Goal: Information Seeking & Learning: Learn about a topic

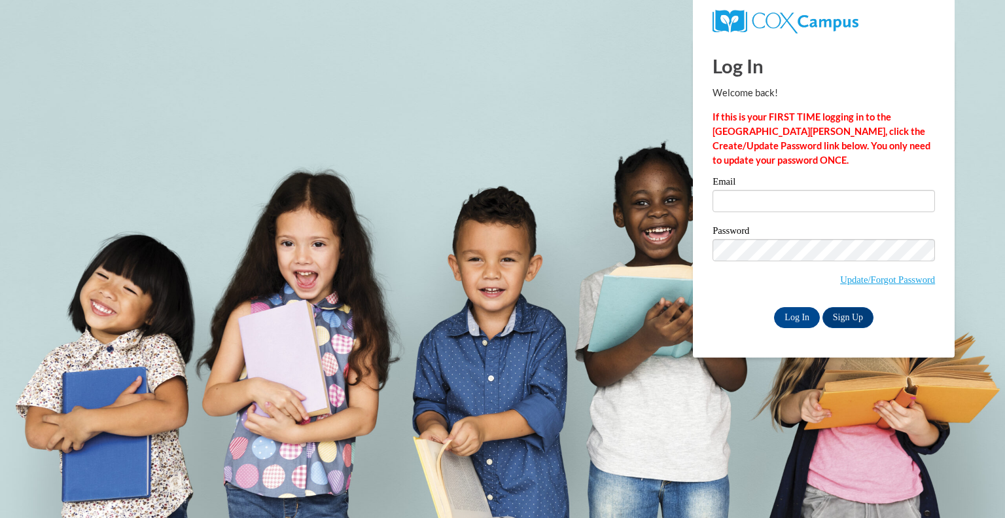
click at [749, 186] on label "Email" at bounding box center [824, 183] width 222 height 13
click at [749, 190] on input "Email" at bounding box center [824, 201] width 222 height 22
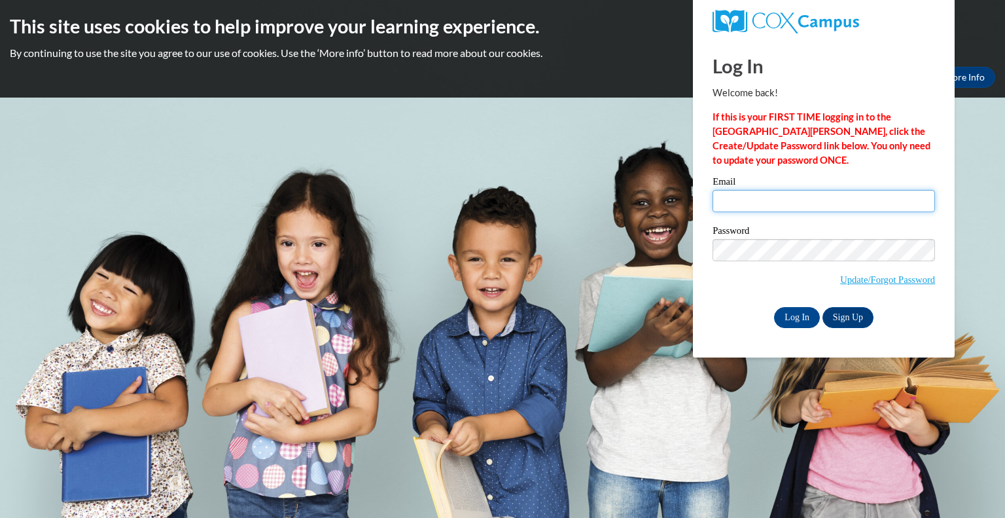
click at [754, 201] on input "Email" at bounding box center [824, 201] width 222 height 22
type input "margo.buettner@wfbschools.com"
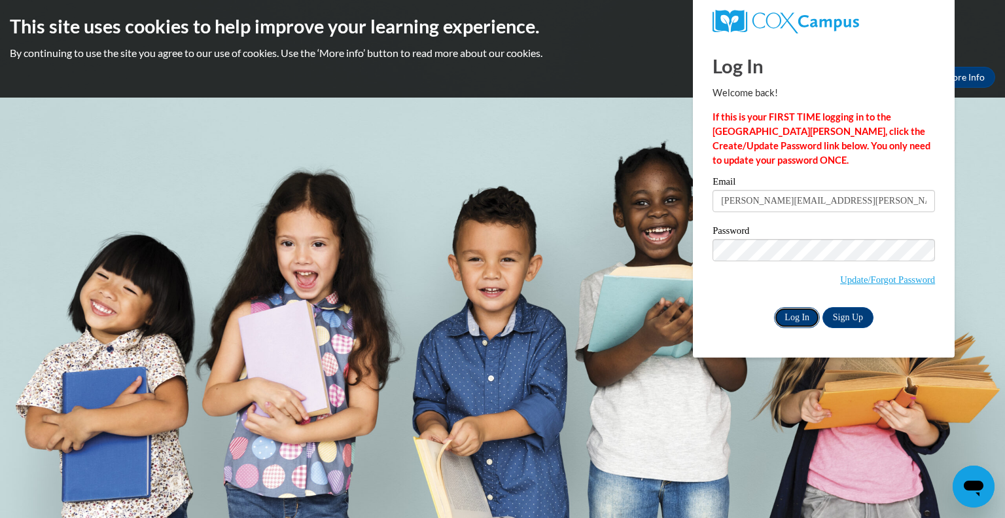
click at [803, 325] on input "Log In" at bounding box center [797, 317] width 46 height 21
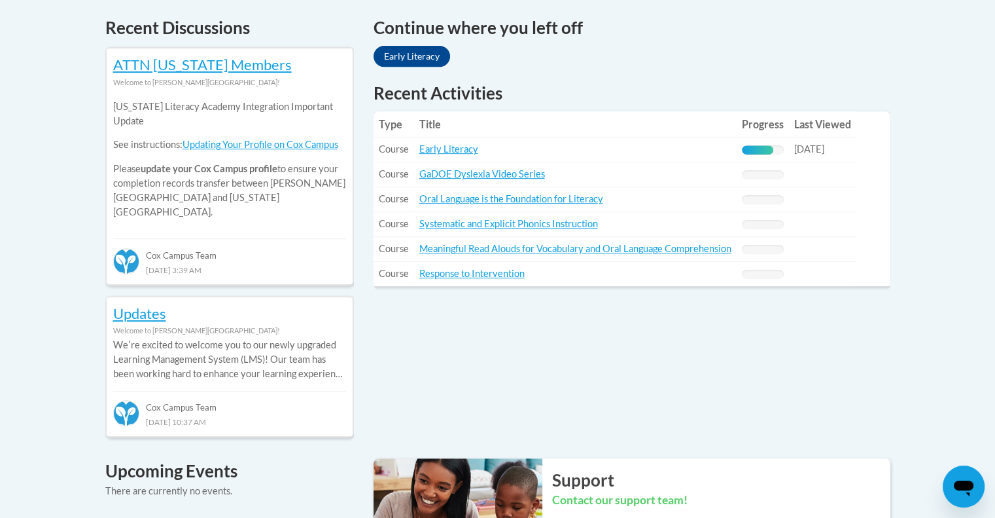
scroll to position [563, 0]
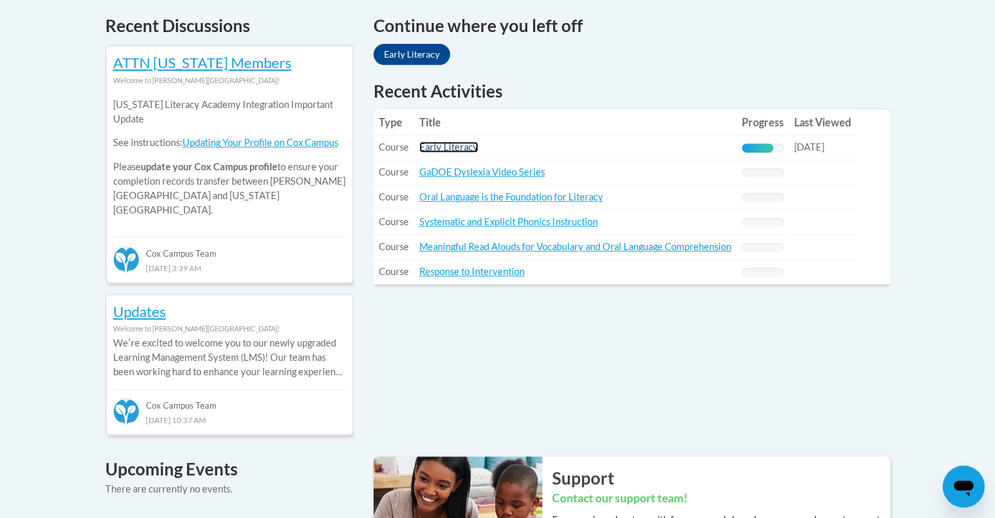
click at [464, 142] on link "Early Literacy" at bounding box center [448, 146] width 59 height 11
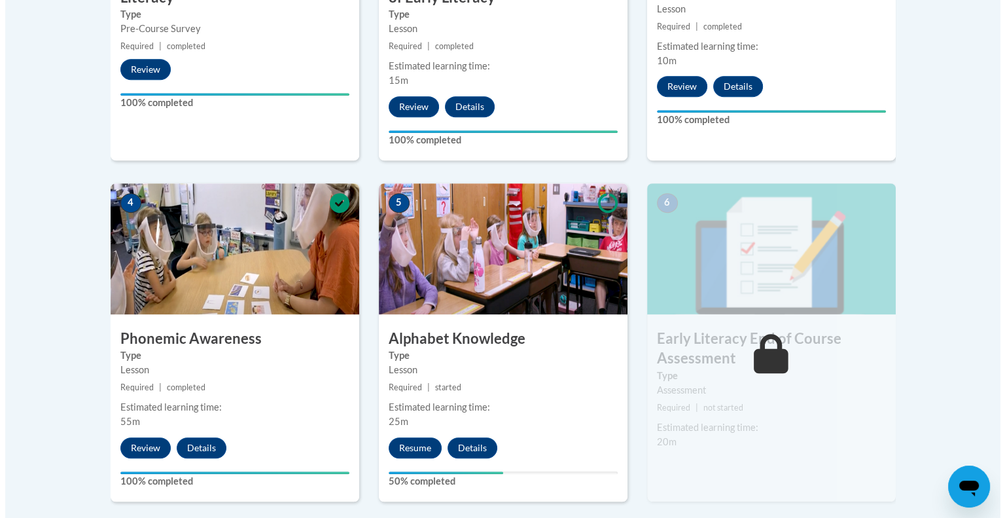
scroll to position [612, 0]
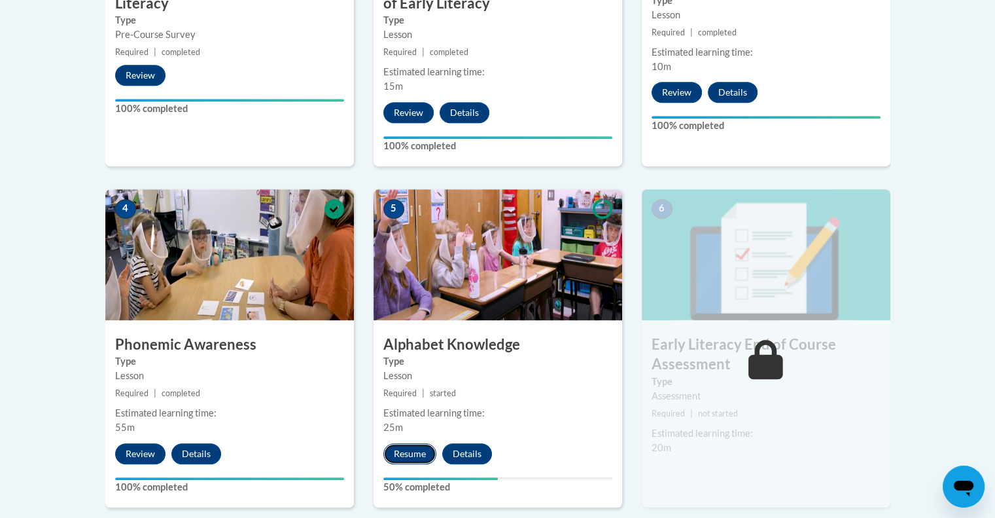
click at [413, 458] on button "Resume" at bounding box center [409, 453] width 53 height 21
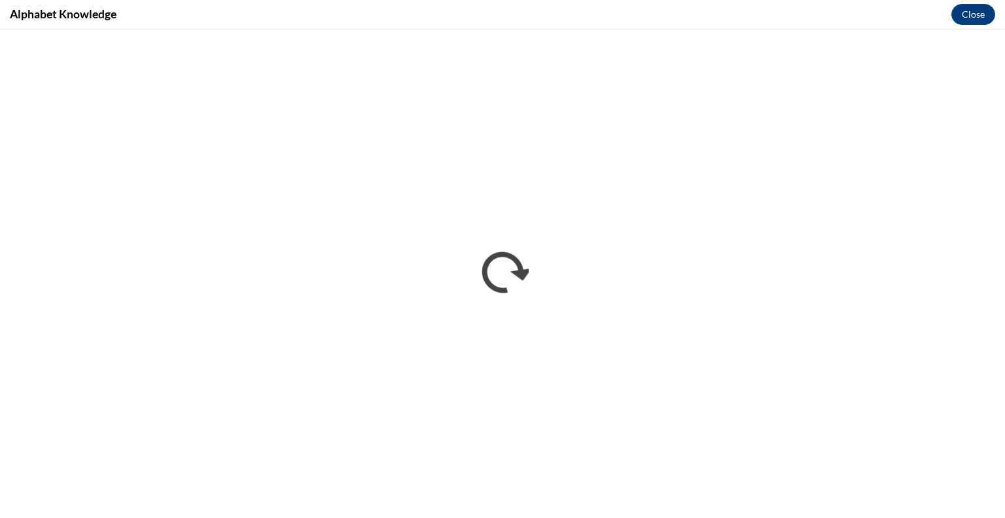
scroll to position [0, 0]
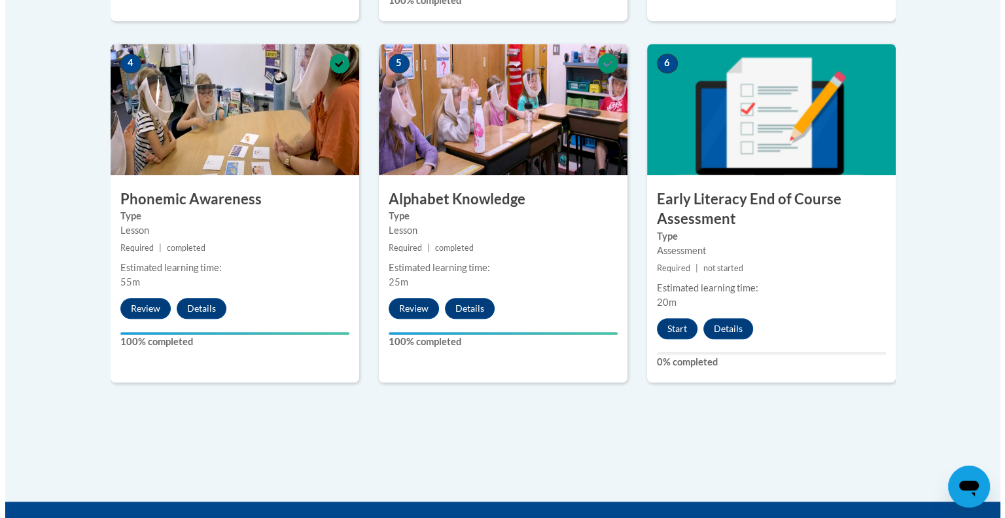
scroll to position [738, 0]
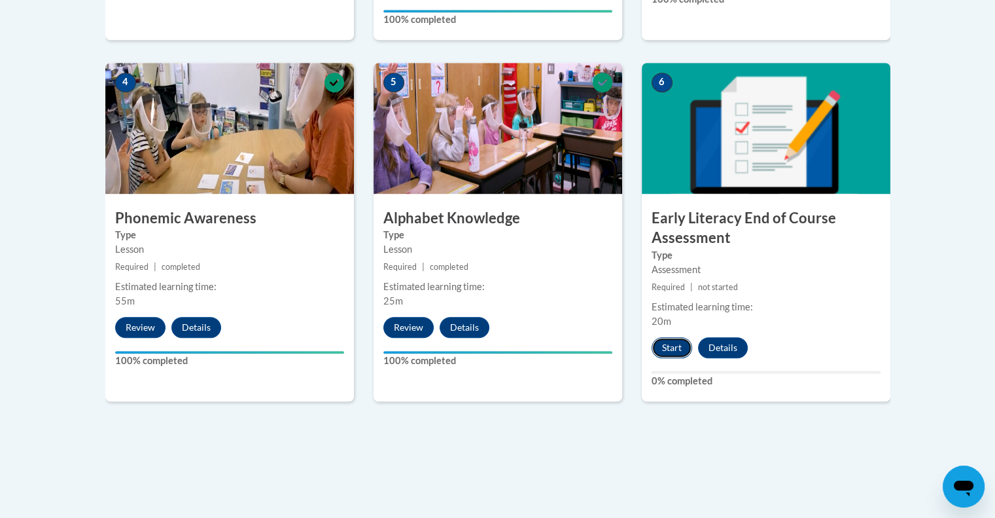
click at [669, 347] on button "Start" at bounding box center [672, 347] width 41 height 21
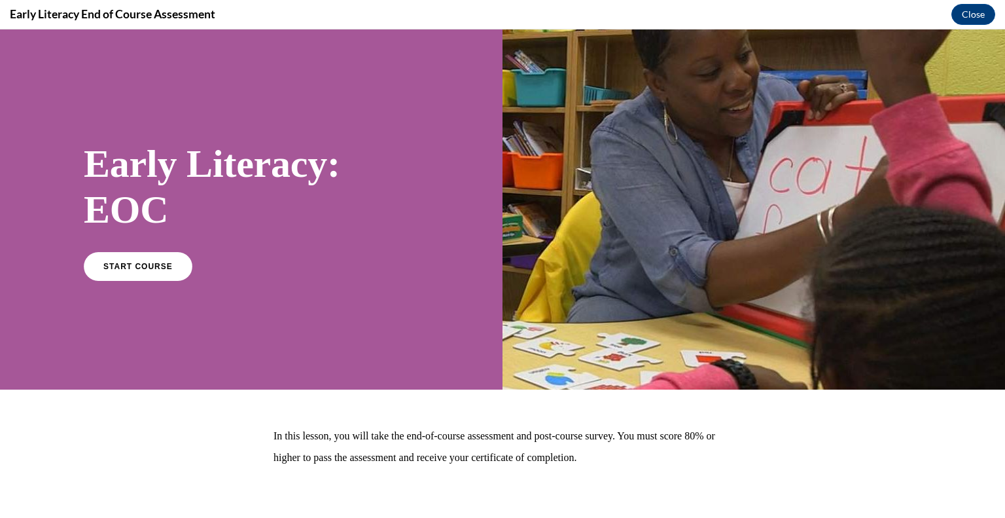
scroll to position [0, 0]
click at [165, 260] on link "START COURSE" at bounding box center [138, 266] width 114 height 30
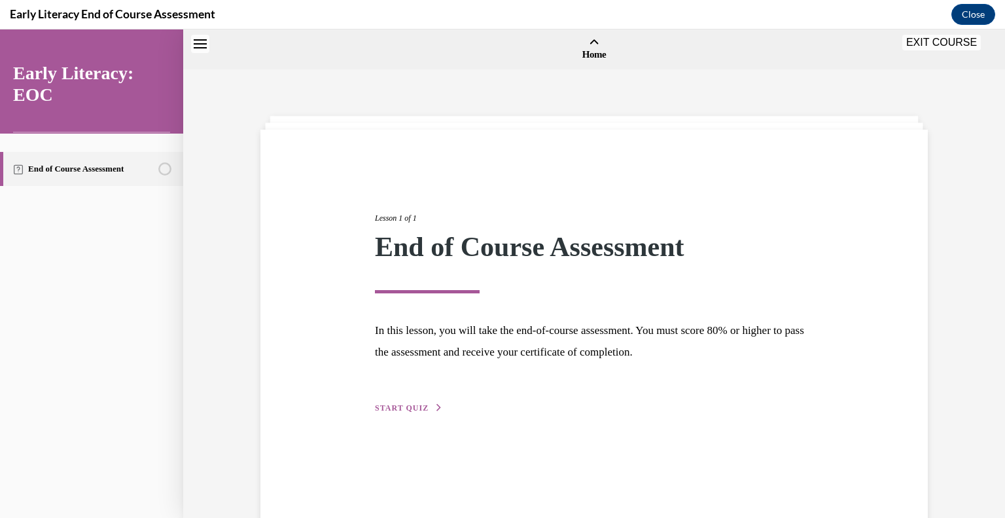
scroll to position [41, 0]
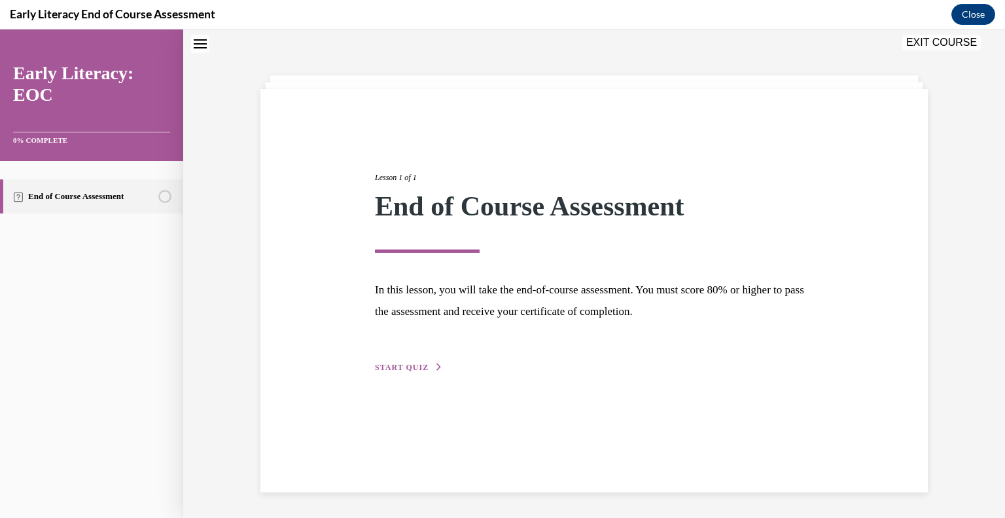
click at [414, 365] on span "START QUIZ" at bounding box center [402, 366] width 54 height 9
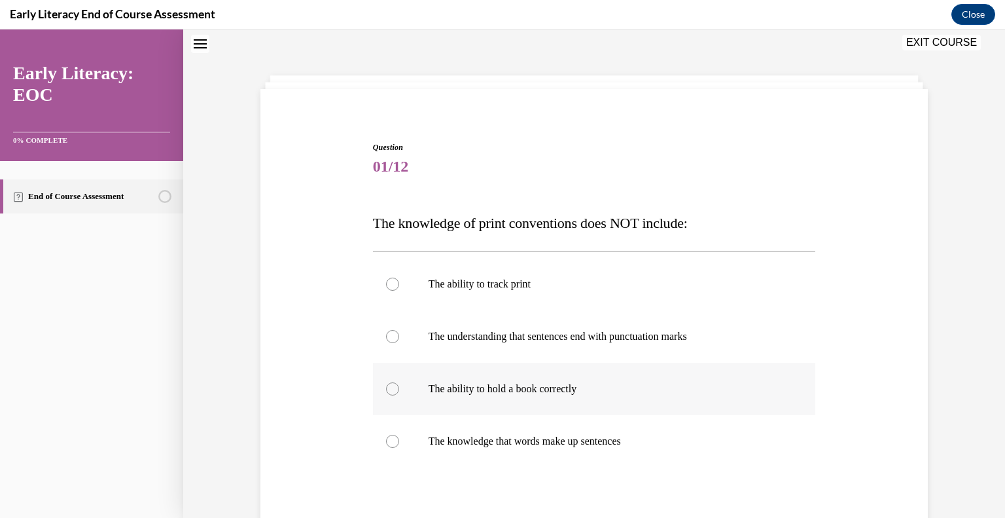
click at [386, 390] on div at bounding box center [392, 388] width 13 height 13
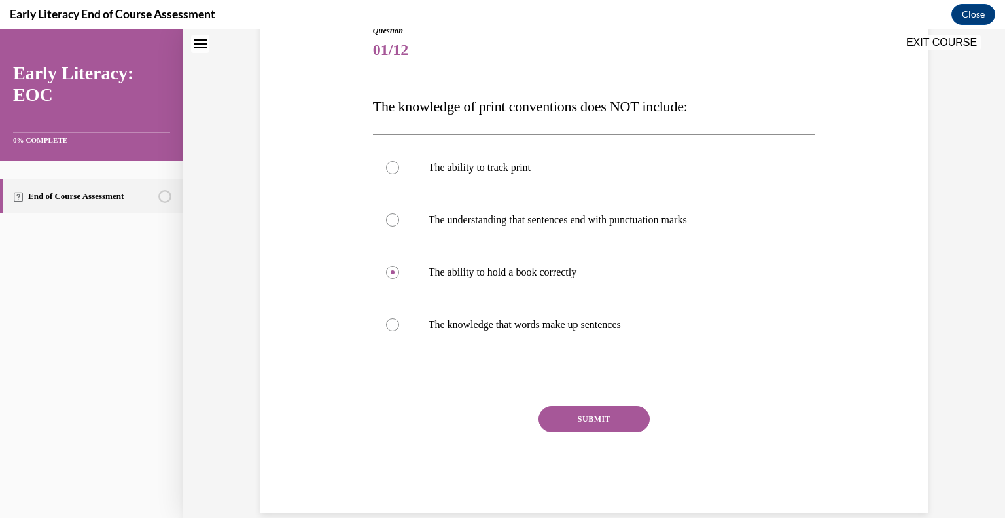
scroll to position [159, 0]
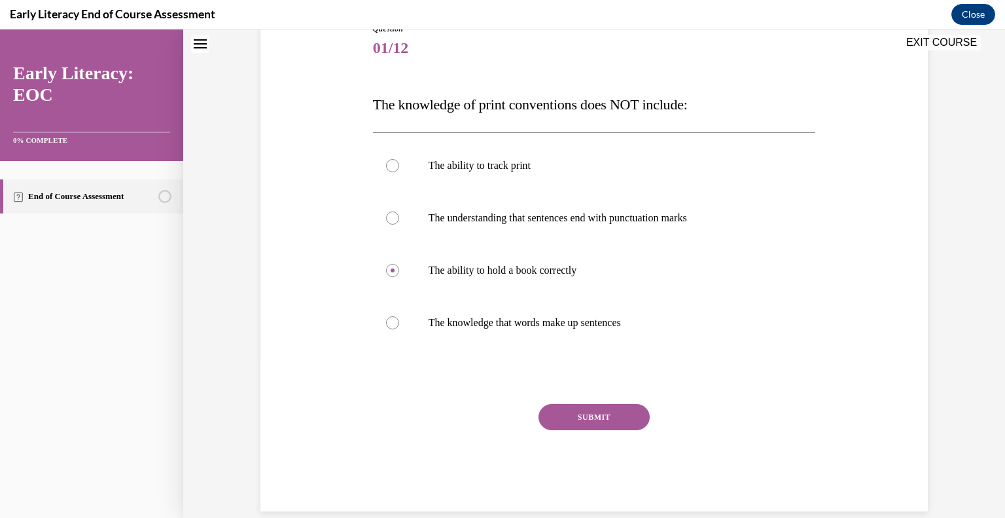
click at [579, 408] on button "SUBMIT" at bounding box center [593, 417] width 111 height 26
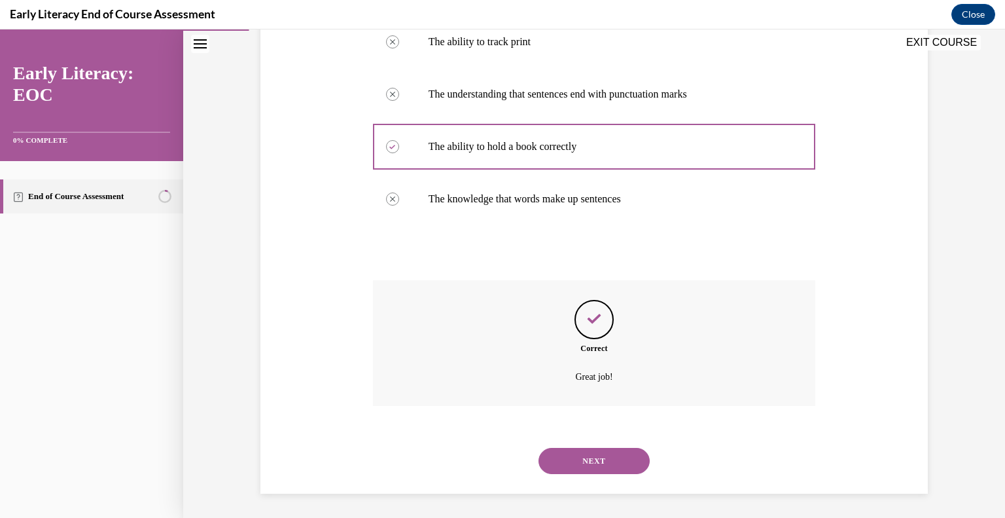
scroll to position [284, 0]
click at [582, 448] on button "NEXT" at bounding box center [593, 459] width 111 height 26
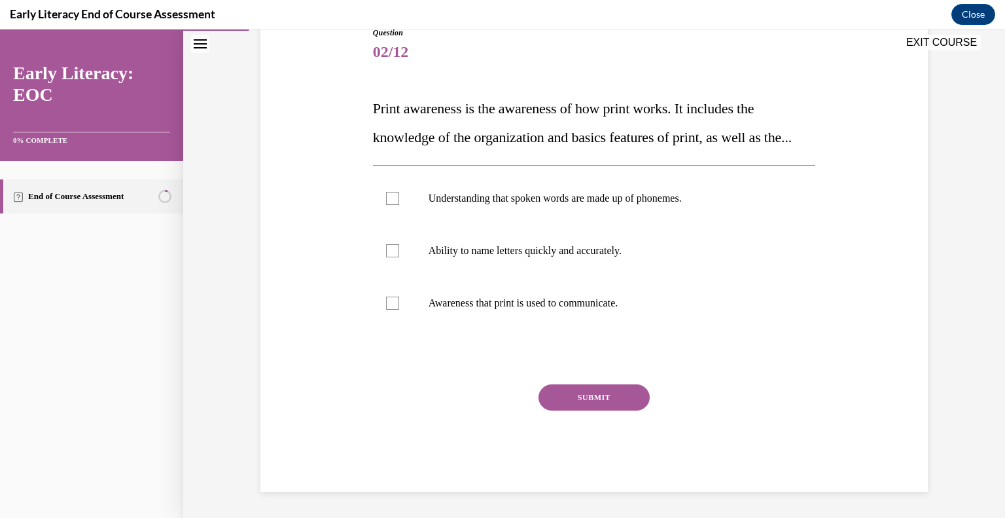
scroll to position [166, 0]
click at [393, 309] on div at bounding box center [392, 302] width 13 height 13
click at [584, 410] on button "SUBMIT" at bounding box center [593, 397] width 111 height 26
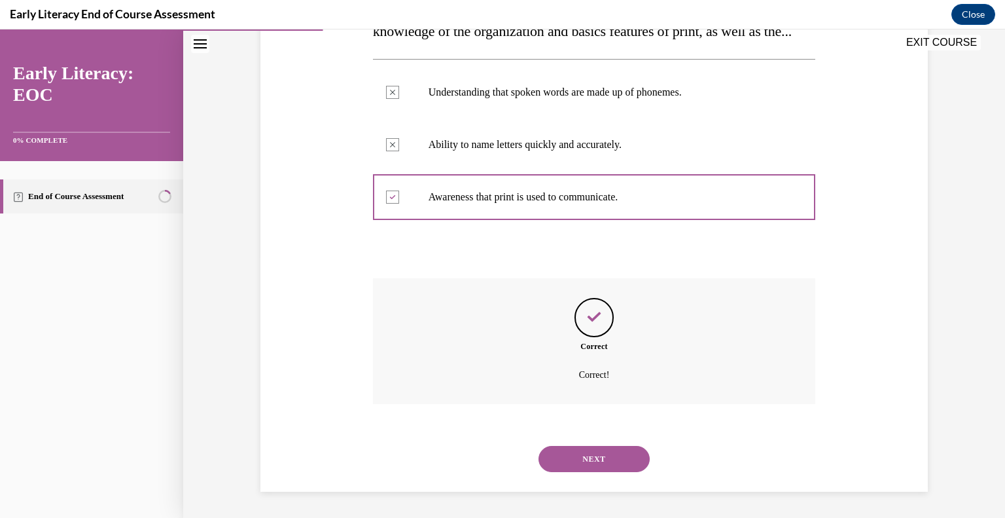
scroll to position [289, 0]
click at [607, 463] on button "NEXT" at bounding box center [593, 459] width 111 height 26
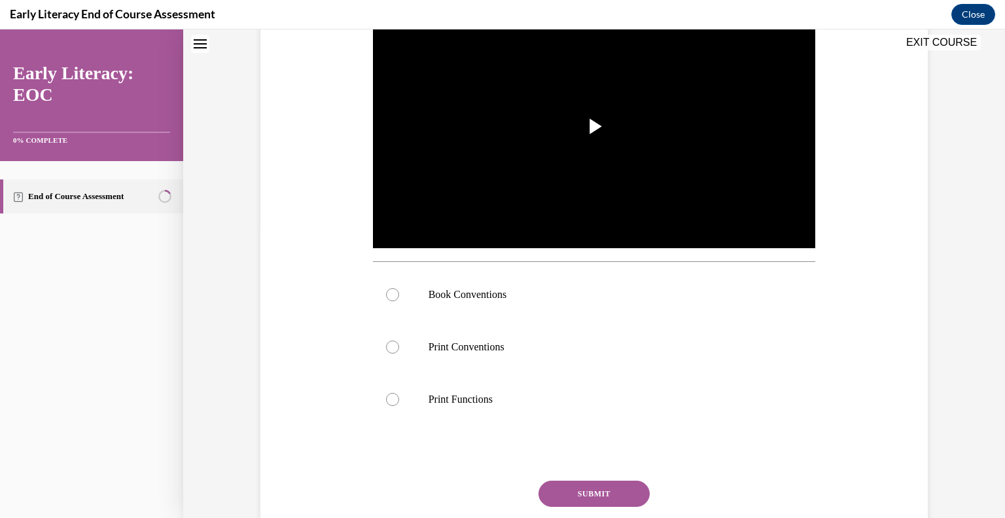
scroll to position [0, 0]
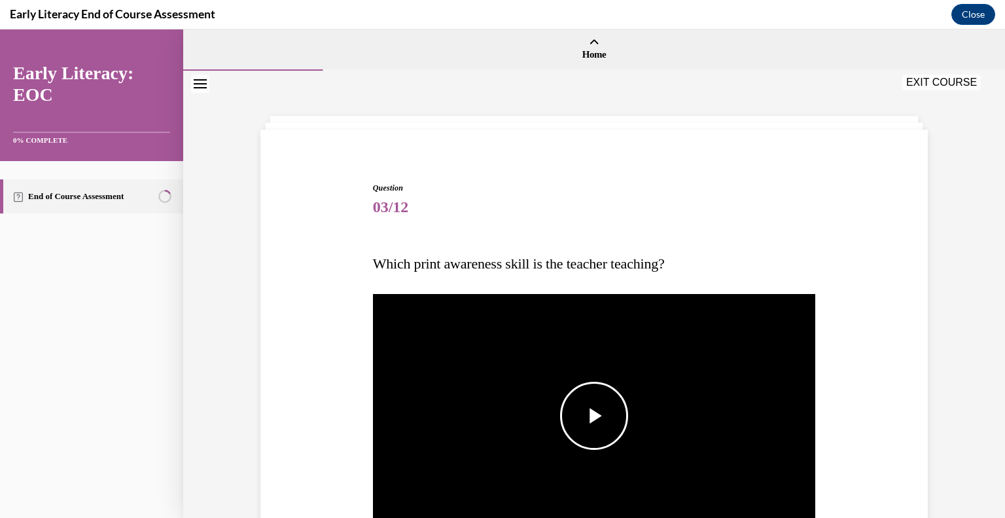
click at [594, 415] on span "Video player" at bounding box center [594, 415] width 0 height 0
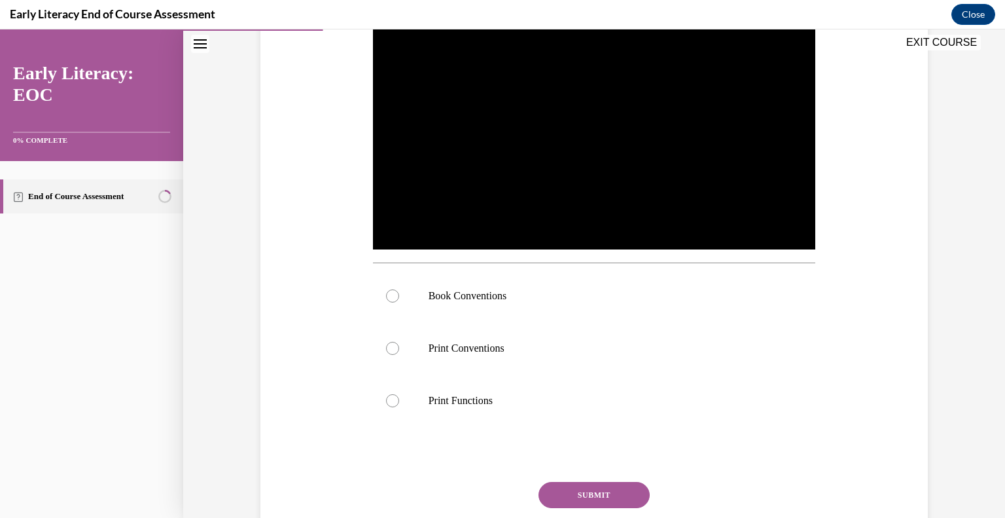
scroll to position [289, 0]
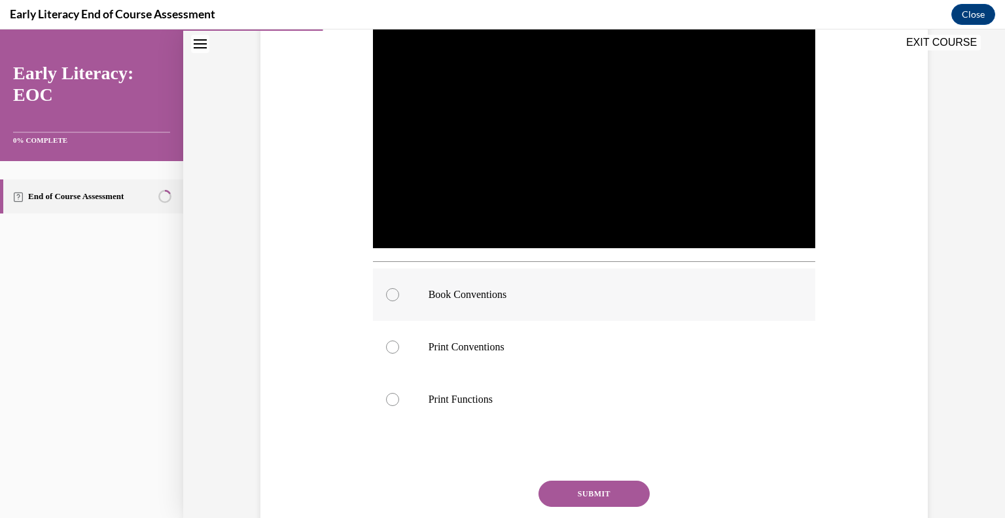
click at [397, 297] on div at bounding box center [594, 294] width 443 height 52
click at [562, 494] on button "SUBMIT" at bounding box center [593, 493] width 111 height 26
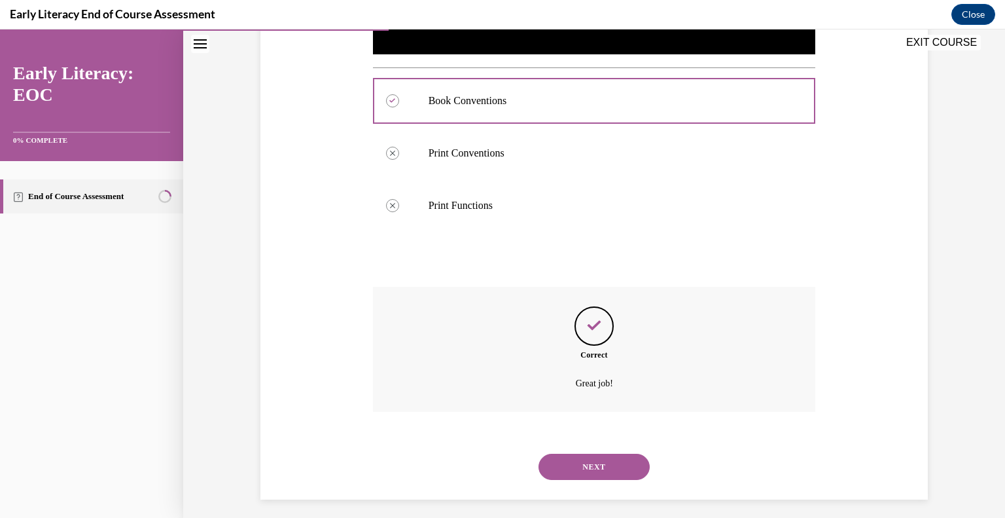
scroll to position [490, 0]
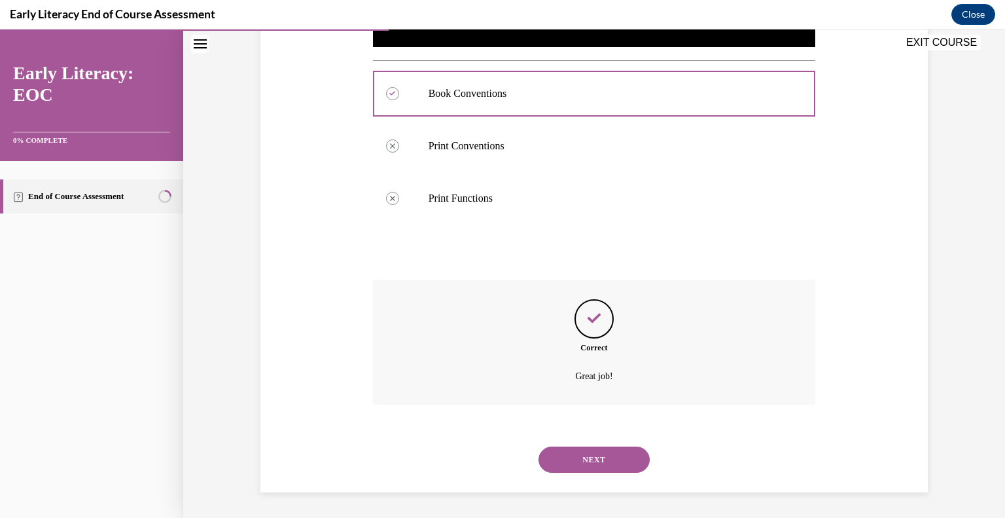
click at [594, 452] on button "NEXT" at bounding box center [593, 459] width 111 height 26
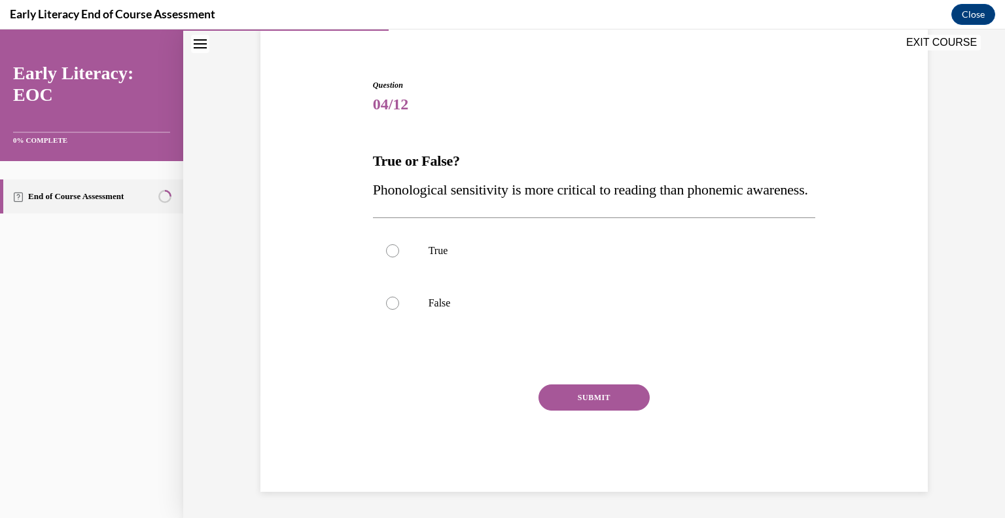
scroll to position [131, 0]
click at [392, 298] on div at bounding box center [392, 302] width 13 height 13
click at [546, 402] on button "SUBMIT" at bounding box center [593, 397] width 111 height 26
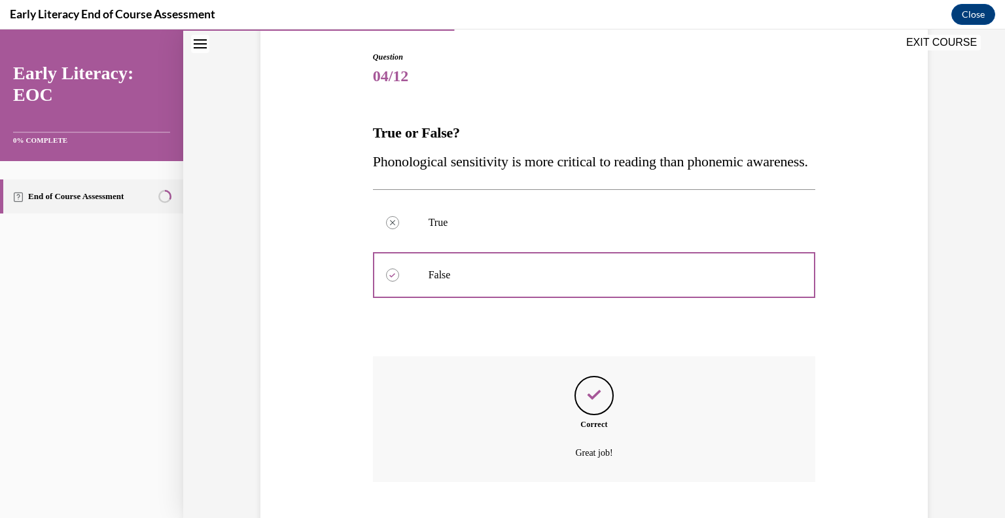
scroll to position [237, 0]
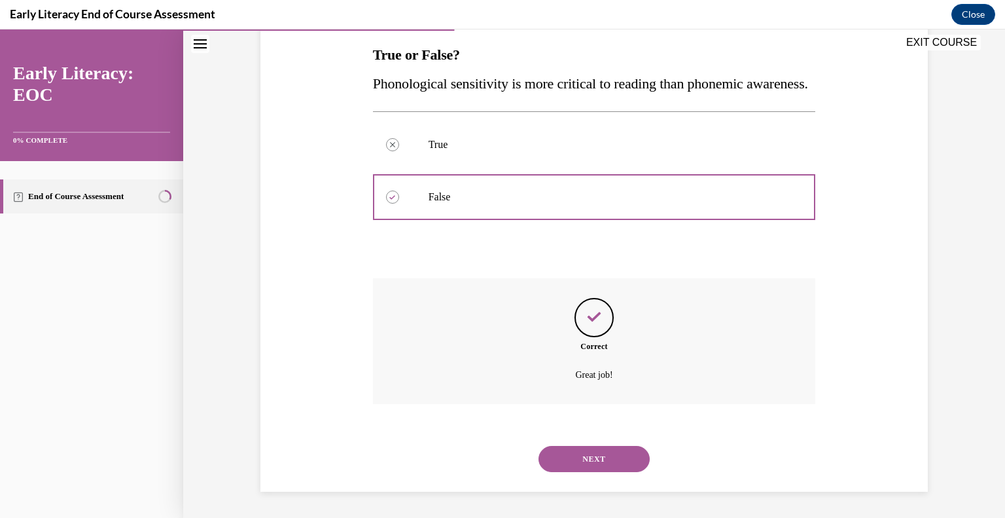
click at [590, 463] on button "NEXT" at bounding box center [593, 459] width 111 height 26
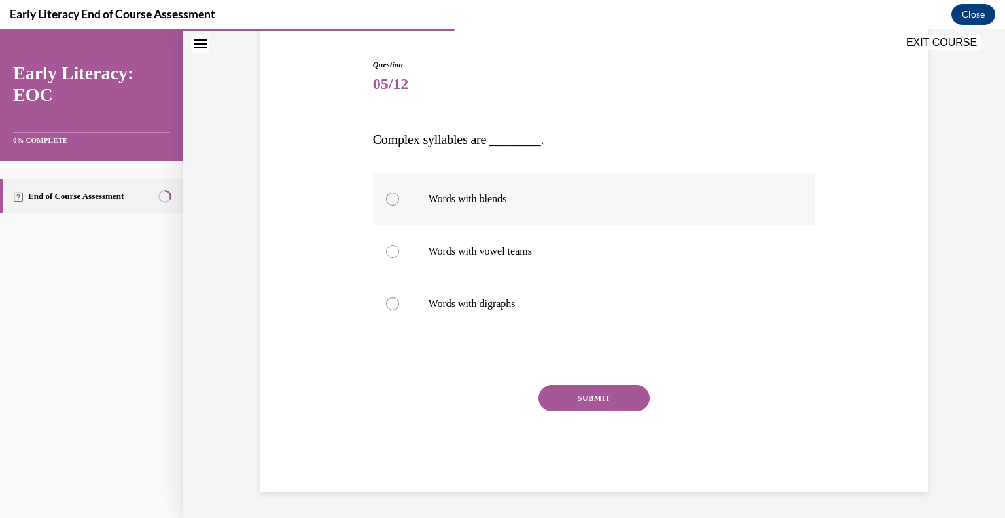
click at [386, 200] on div at bounding box center [392, 198] width 13 height 13
click at [573, 392] on button "SUBMIT" at bounding box center [593, 398] width 111 height 26
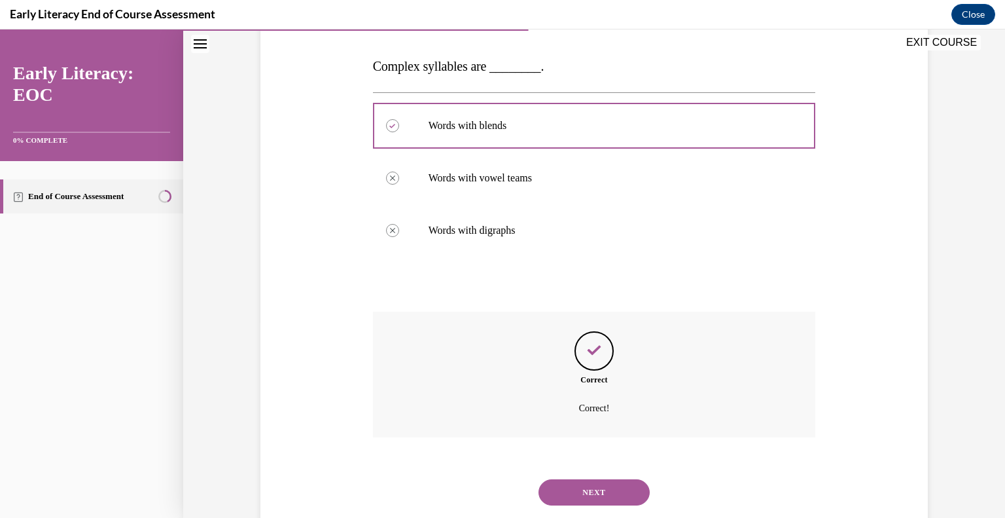
scroll to position [198, 0]
click at [618, 482] on button "NEXT" at bounding box center [593, 491] width 111 height 26
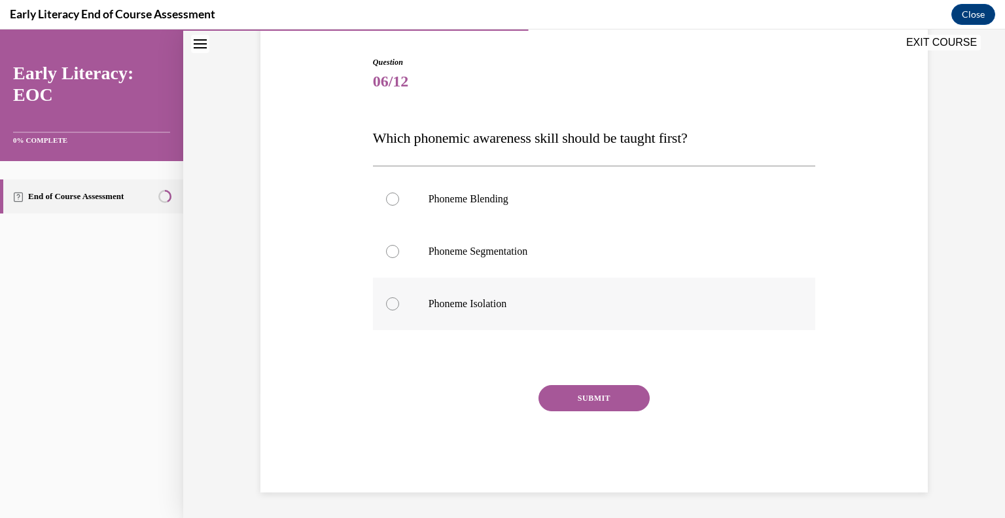
click at [392, 308] on div at bounding box center [594, 303] width 443 height 52
click at [574, 397] on button "SUBMIT" at bounding box center [593, 398] width 111 height 26
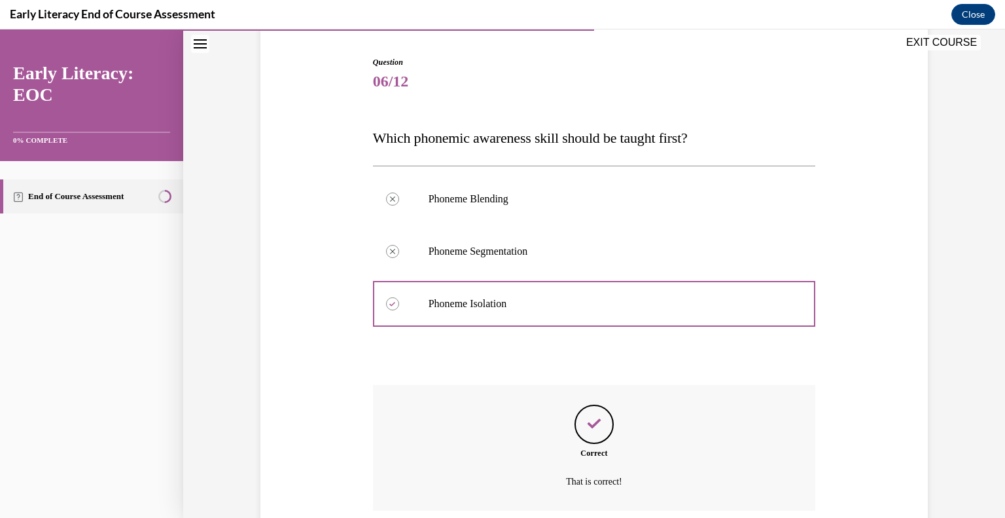
scroll to position [232, 0]
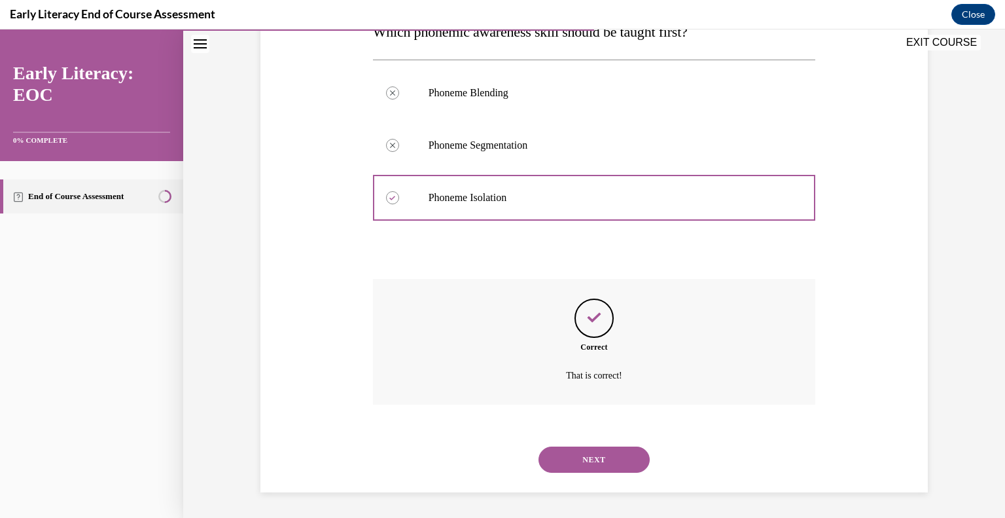
click at [573, 455] on button "NEXT" at bounding box center [593, 459] width 111 height 26
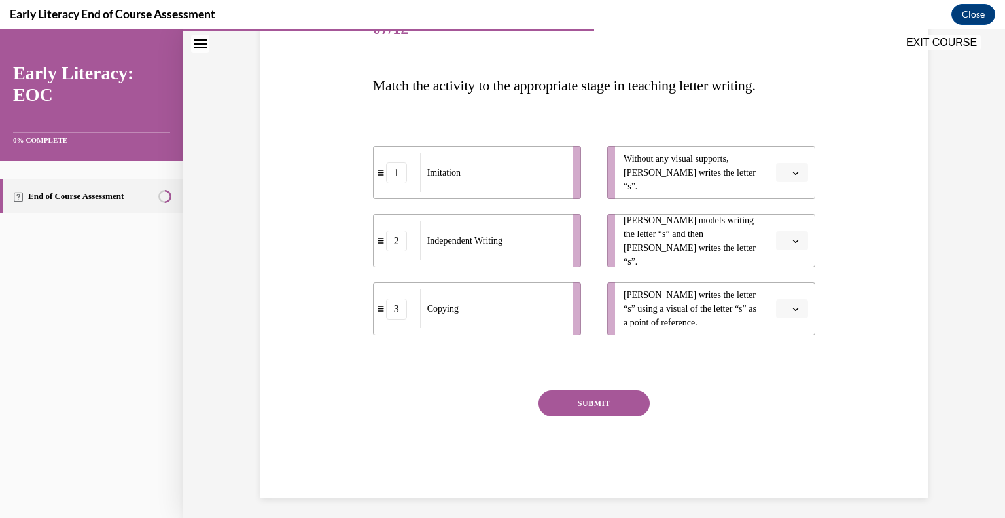
scroll to position [183, 0]
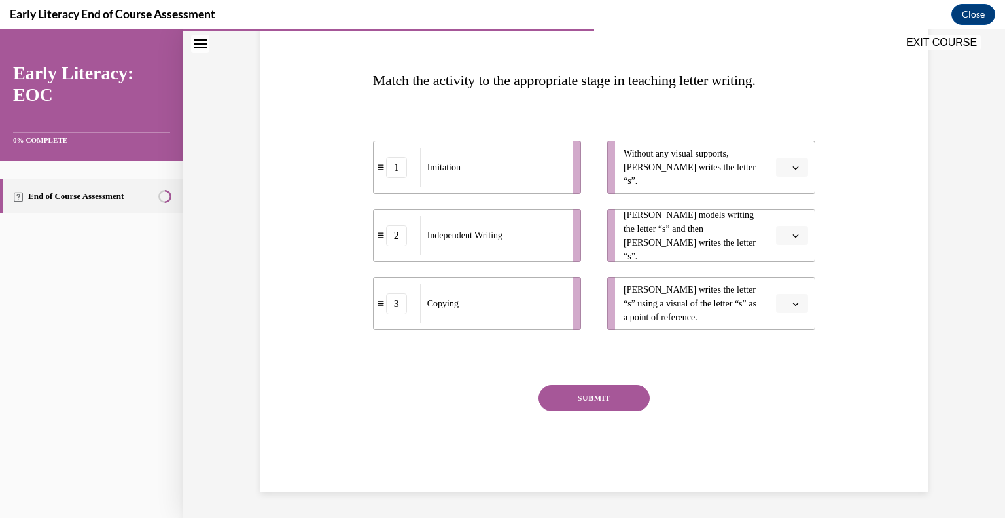
click at [396, 306] on div "3" at bounding box center [396, 303] width 21 height 21
click at [386, 303] on div "3" at bounding box center [396, 303] width 21 height 21
click at [374, 307] on div "3" at bounding box center [397, 303] width 46 height 21
click at [399, 305] on div "3" at bounding box center [396, 303] width 21 height 21
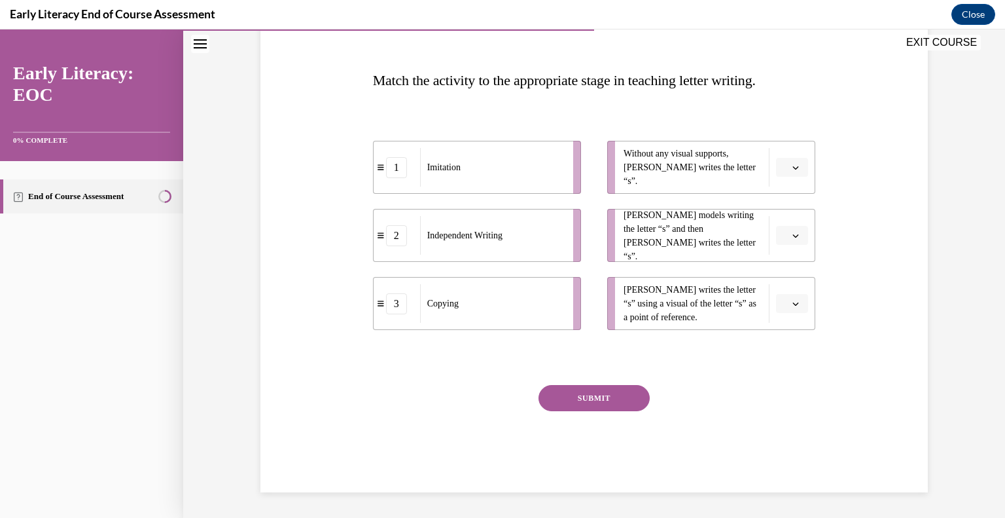
click at [399, 305] on div "3" at bounding box center [396, 303] width 21 height 21
click at [793, 308] on button "button" at bounding box center [792, 304] width 32 height 20
click at [788, 378] on div "2" at bounding box center [785, 384] width 33 height 26
click at [793, 239] on span "button" at bounding box center [795, 235] width 9 height 9
click at [781, 308] on div "2" at bounding box center [785, 316] width 33 height 26
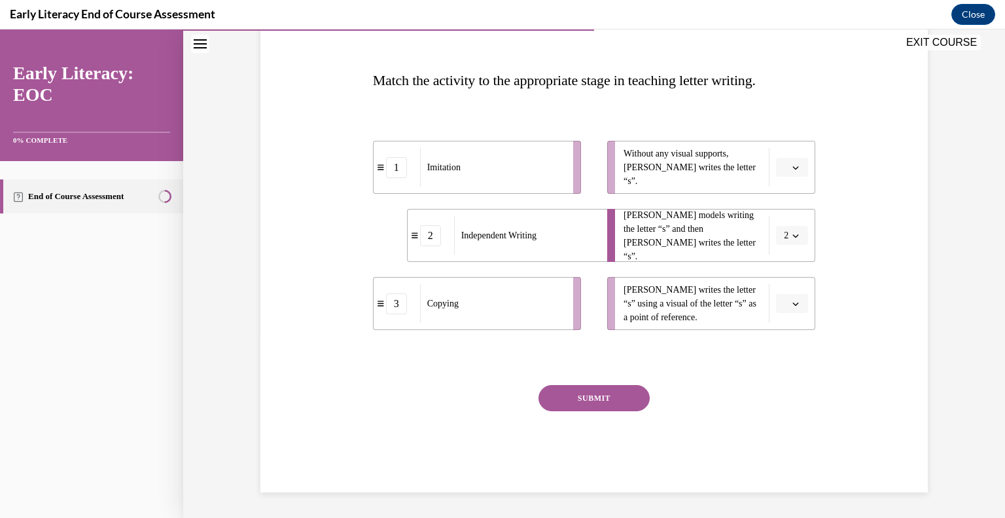
click at [792, 303] on icon "button" at bounding box center [795, 303] width 7 height 7
click at [784, 374] on div "2" at bounding box center [785, 384] width 33 height 26
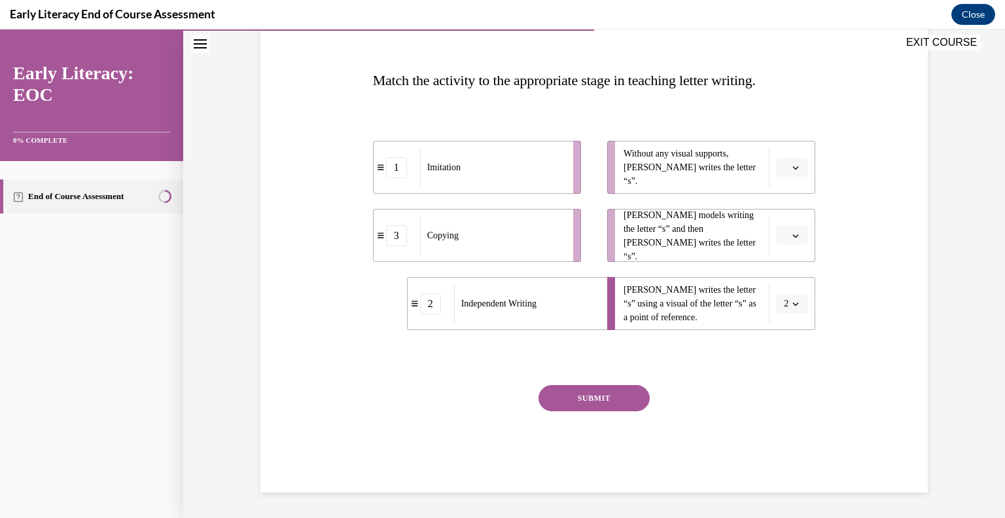
click at [784, 240] on span "Please select an option" at bounding box center [786, 235] width 5 height 13
click at [780, 309] on div "2" at bounding box center [785, 316] width 33 height 26
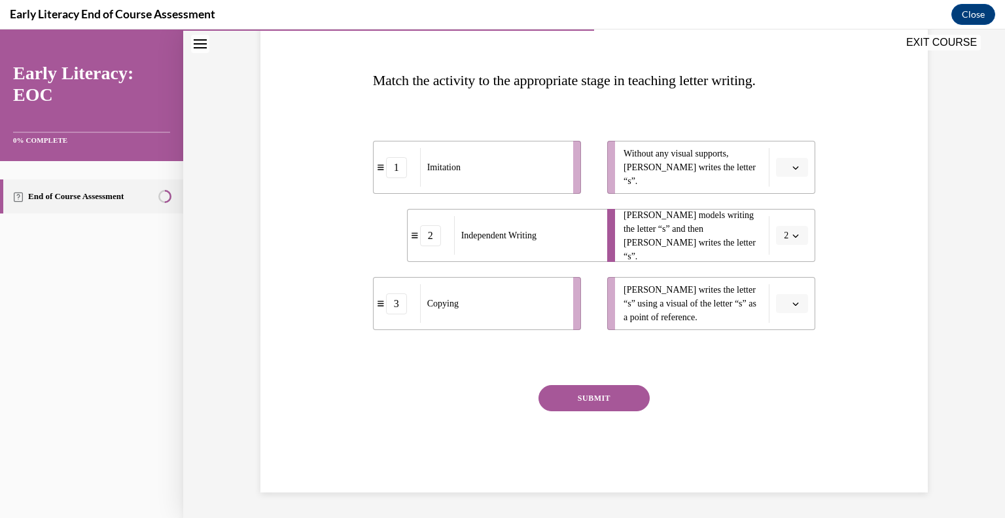
click at [790, 172] on button "button" at bounding box center [792, 168] width 32 height 20
click at [797, 245] on div "2" at bounding box center [785, 248] width 33 height 26
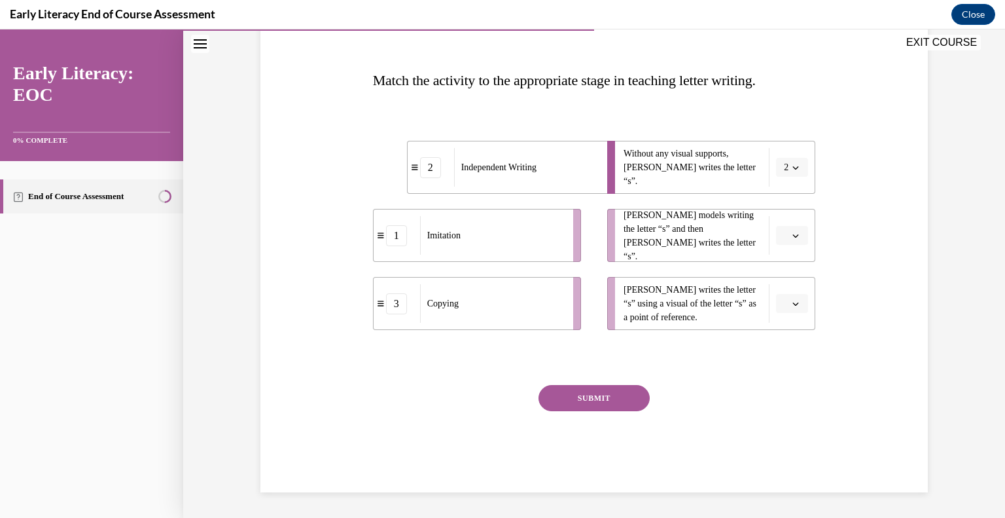
click at [791, 238] on span "button" at bounding box center [795, 235] width 9 height 9
click at [792, 339] on div "3" at bounding box center [785, 342] width 33 height 26
click at [792, 339] on div "Question 07/12 Match the activity to the appropriate stage in teaching letter w…" at bounding box center [594, 245] width 443 height 493
click at [792, 234] on icon "button" at bounding box center [795, 235] width 7 height 7
click at [777, 287] on div "1" at bounding box center [783, 290] width 33 height 26
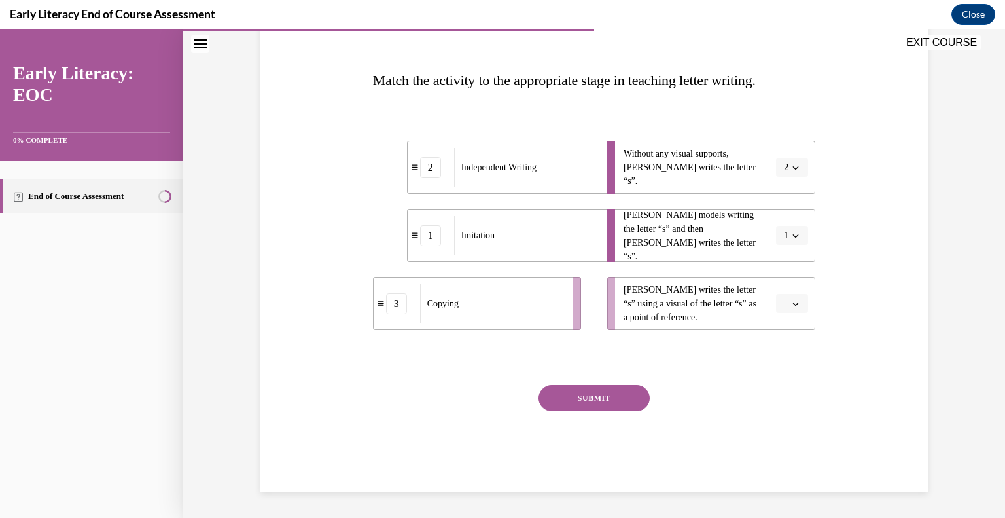
click at [785, 308] on button "button" at bounding box center [792, 304] width 32 height 20
click at [786, 414] on div "3" at bounding box center [785, 410] width 33 height 26
click at [580, 398] on button "SUBMIT" at bounding box center [593, 398] width 111 height 26
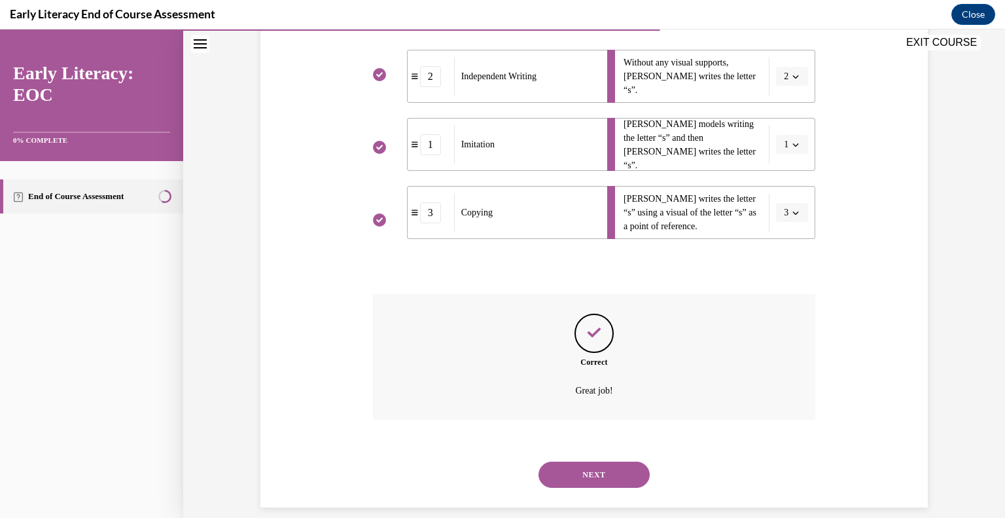
scroll to position [289, 0]
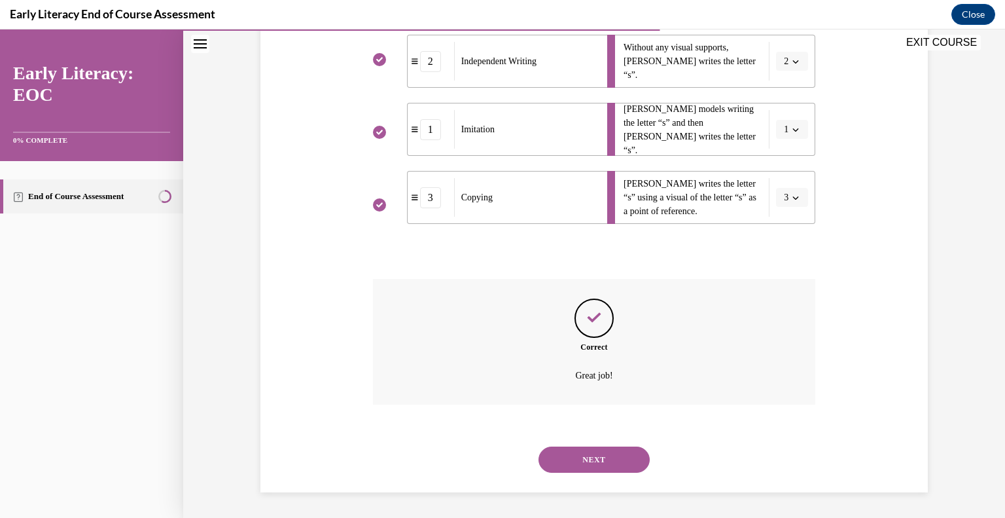
click at [590, 452] on button "NEXT" at bounding box center [593, 459] width 111 height 26
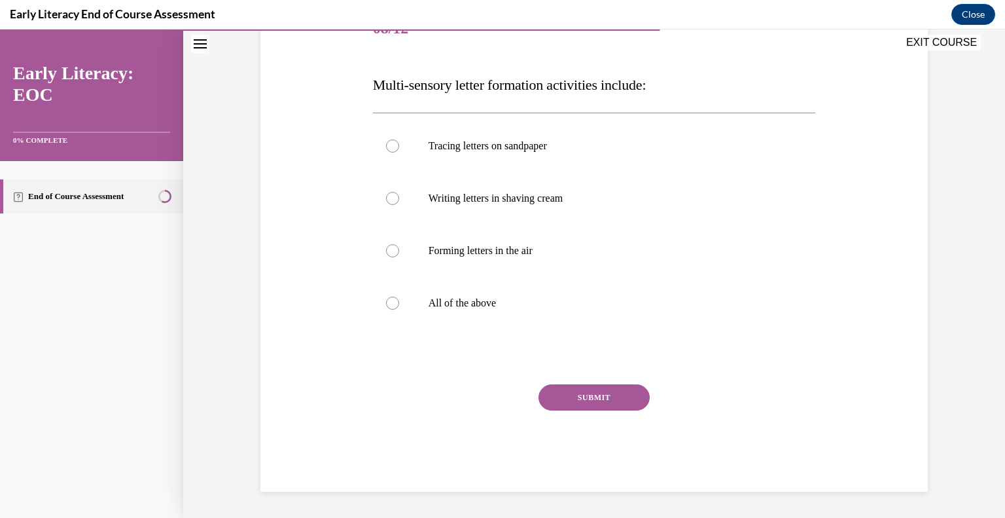
scroll to position [145, 0]
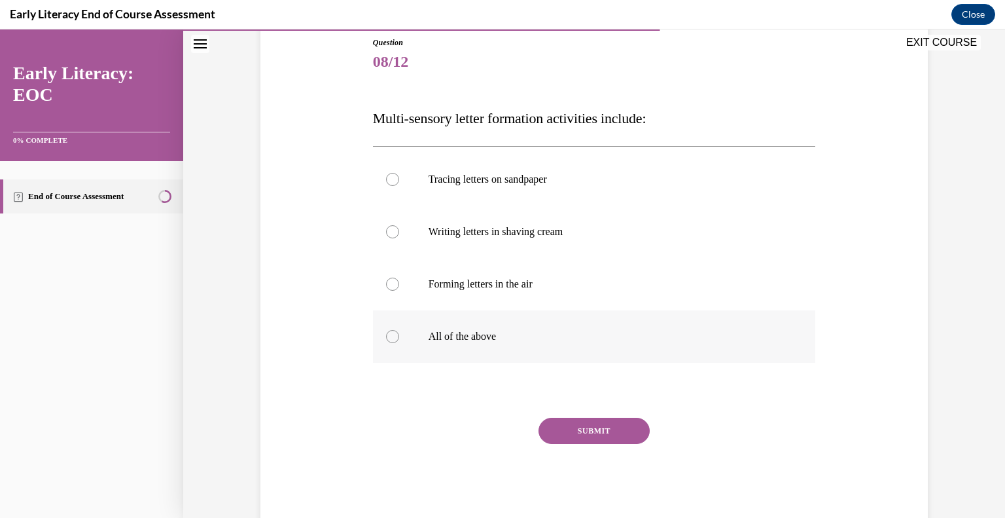
click at [449, 327] on div at bounding box center [594, 336] width 443 height 52
click at [603, 426] on button "SUBMIT" at bounding box center [593, 430] width 111 height 26
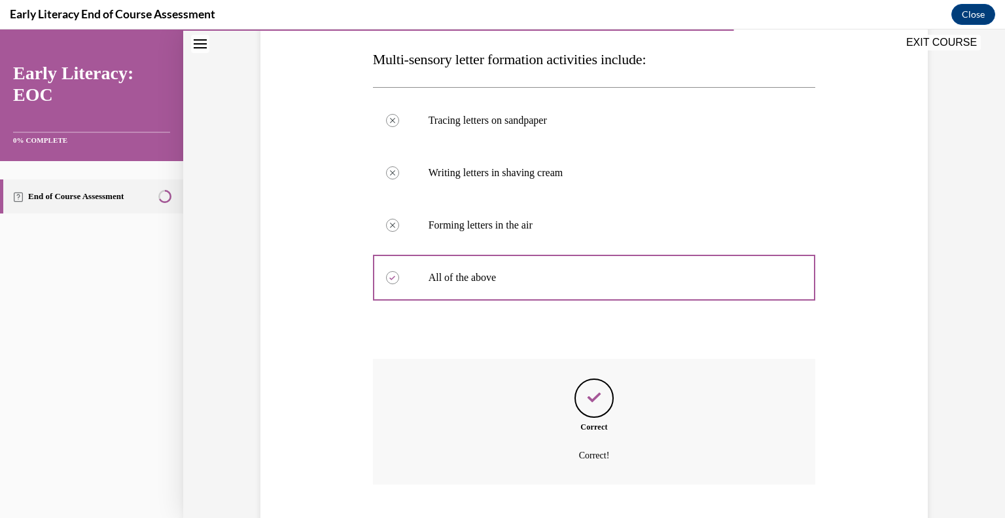
scroll to position [284, 0]
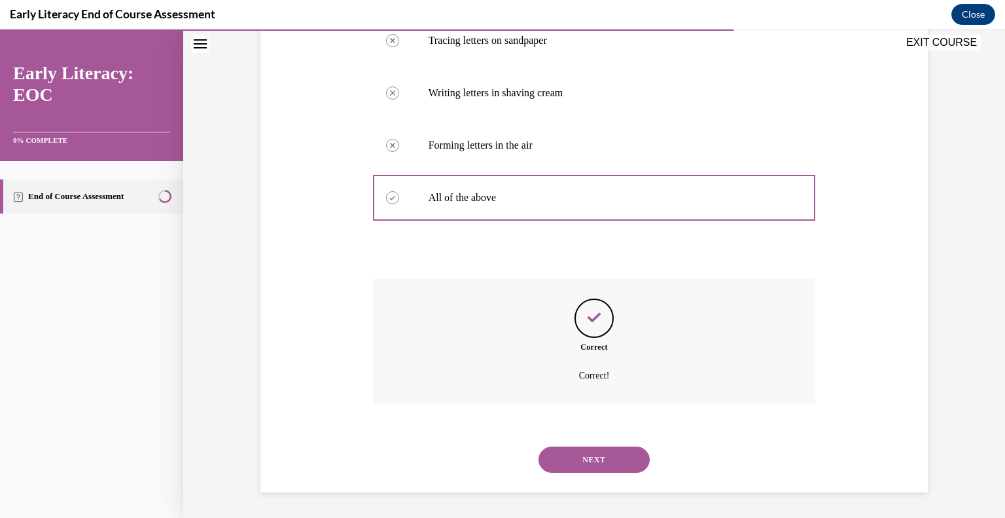
click at [606, 455] on button "NEXT" at bounding box center [593, 459] width 111 height 26
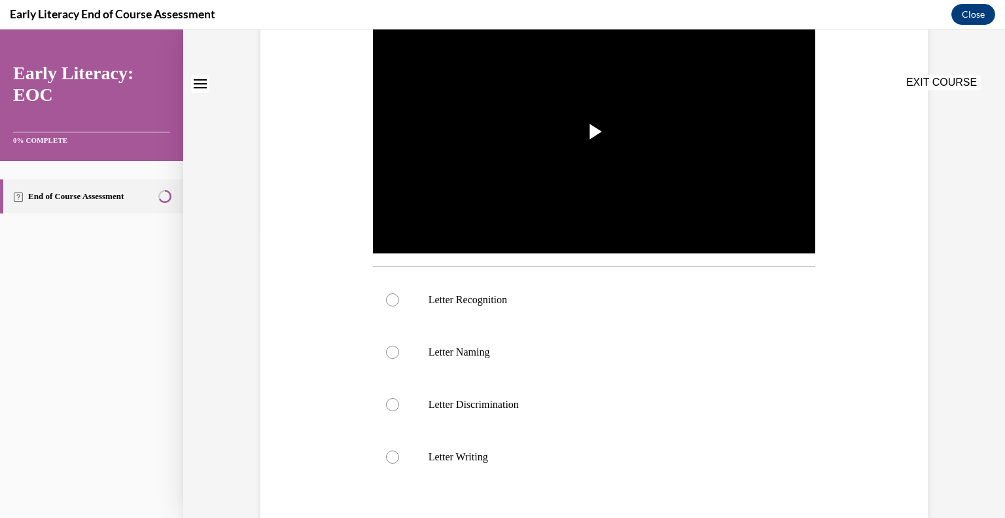
scroll to position [0, 0]
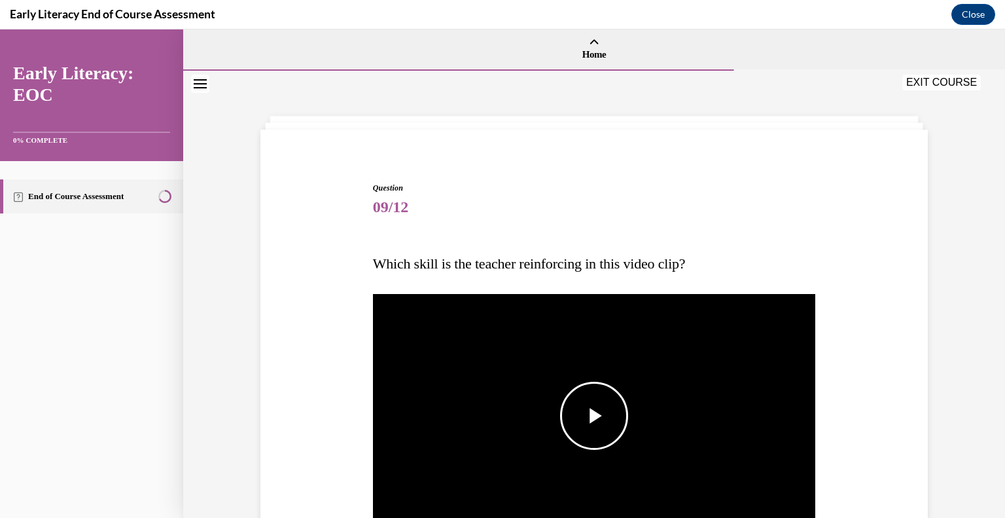
click at [592, 349] on img "Video player" at bounding box center [594, 415] width 443 height 249
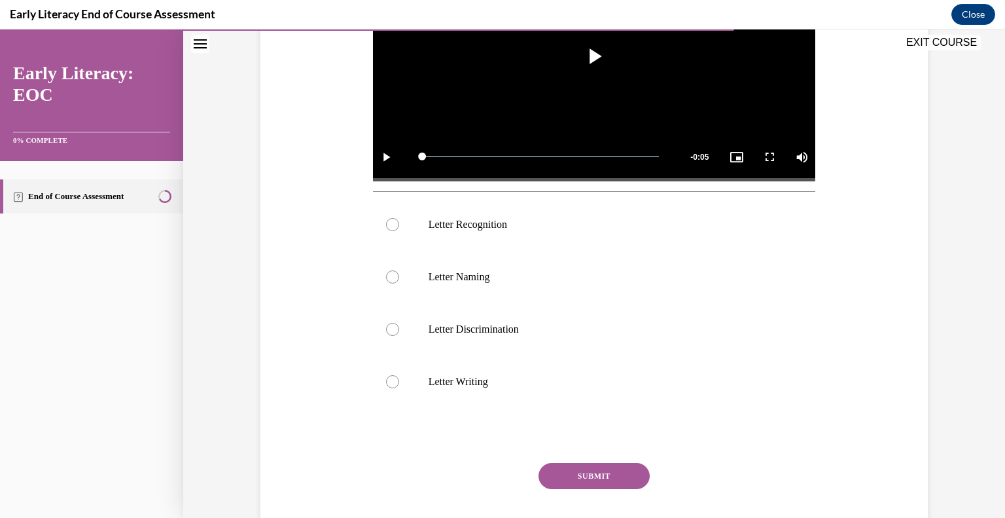
scroll to position [361, 0]
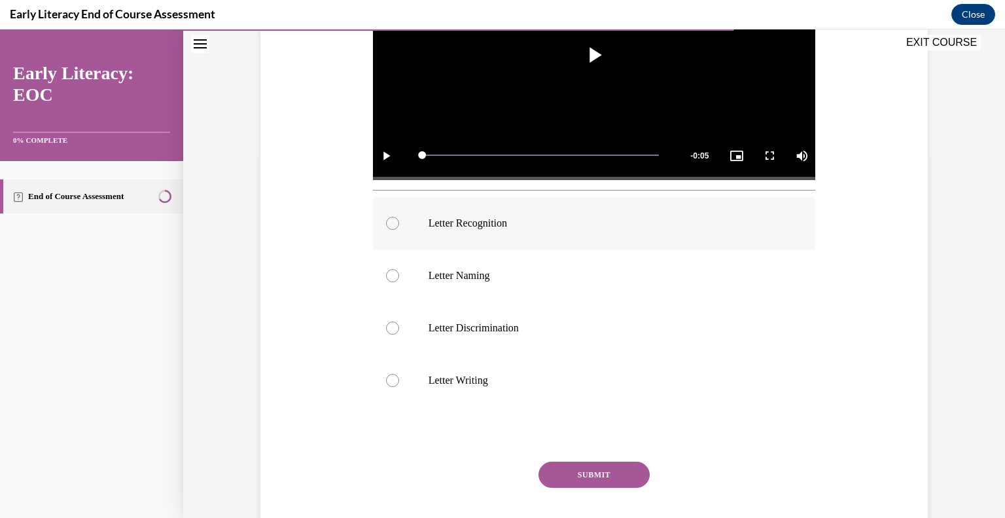
click at [513, 233] on div at bounding box center [594, 223] width 443 height 52
click at [622, 468] on button "SUBMIT" at bounding box center [593, 474] width 111 height 26
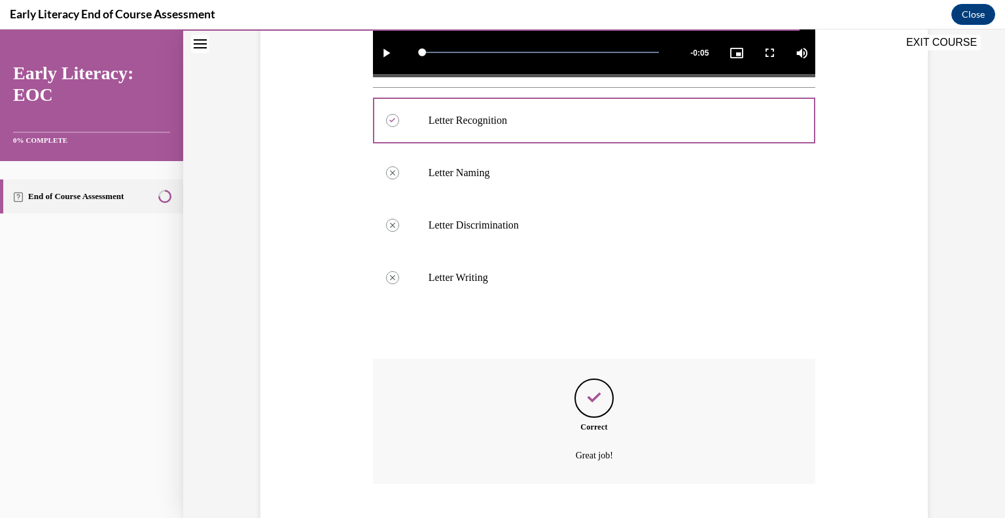
scroll to position [542, 0]
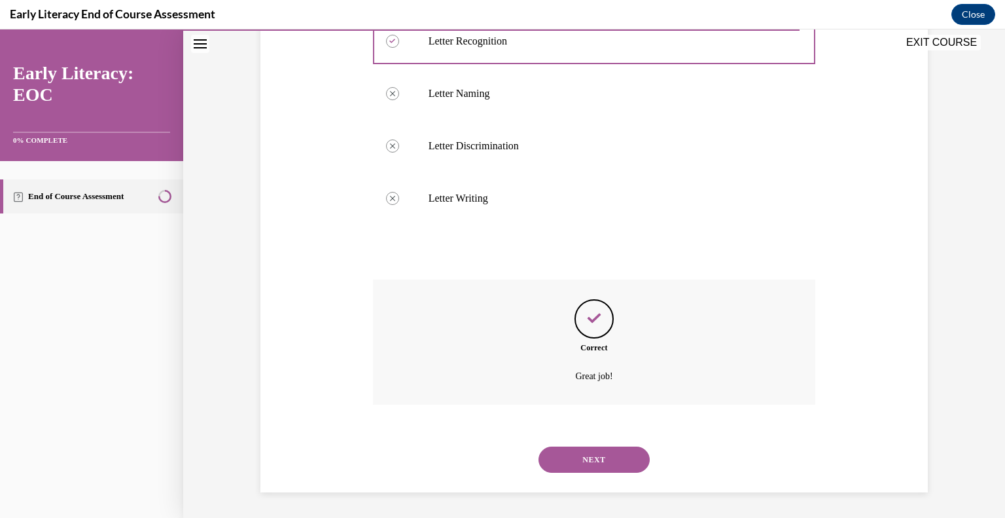
click at [582, 464] on button "NEXT" at bounding box center [593, 459] width 111 height 26
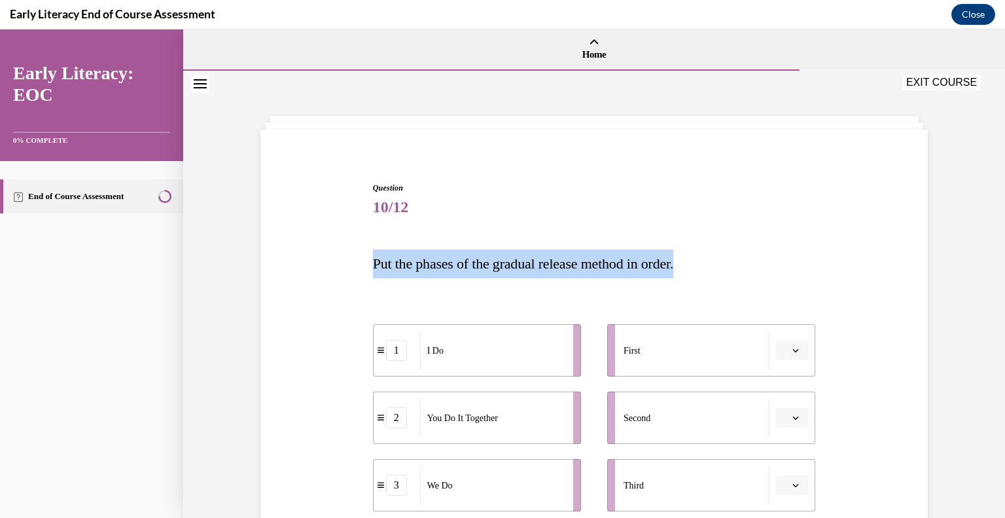
drag, startPoint x: 994, startPoint y: 213, endPoint x: 1000, endPoint y: 245, distance: 33.2
click at [995, 245] on div "Home Question 09/12 Which skill is the teacher reinforcing in this video clip? …" at bounding box center [594, 273] width 822 height 488
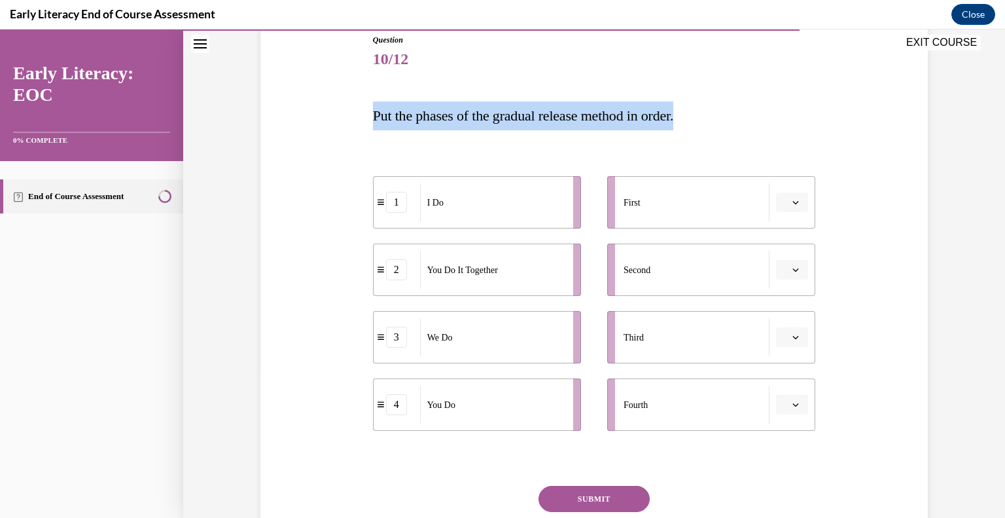
scroll to position [147, 0]
click at [792, 203] on icon "button" at bounding box center [795, 203] width 7 height 7
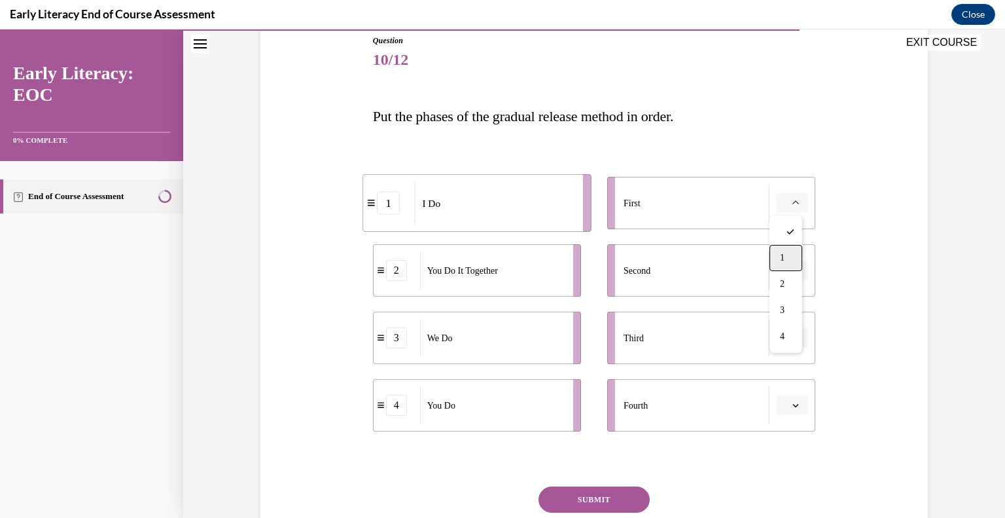
click at [793, 253] on div "1" at bounding box center [785, 258] width 33 height 26
click at [789, 345] on button "button" at bounding box center [792, 338] width 32 height 20
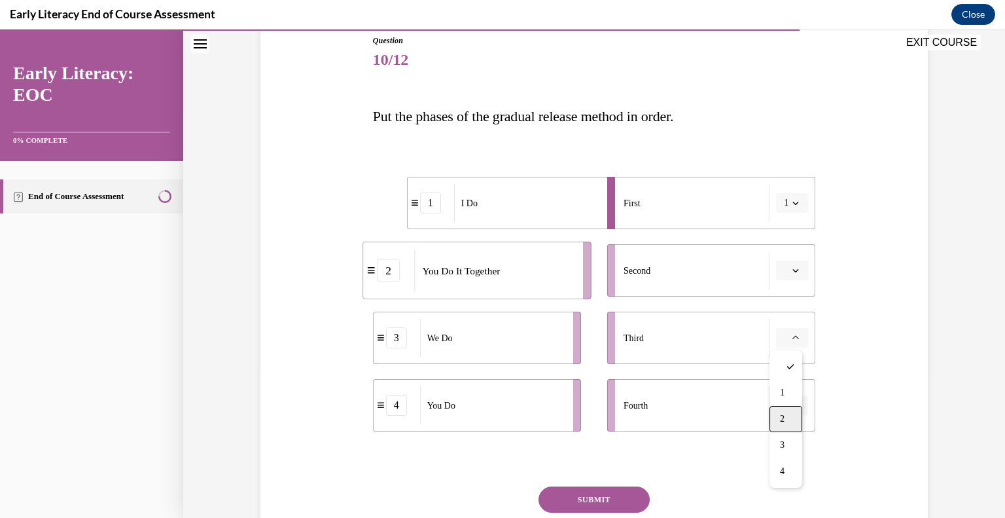
click at [788, 420] on div "2" at bounding box center [785, 419] width 33 height 26
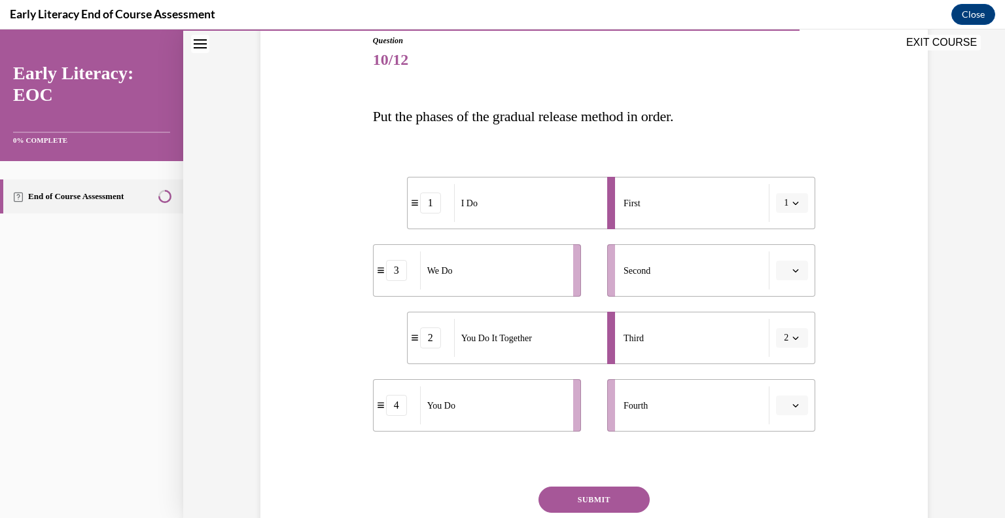
click at [794, 402] on icon "button" at bounding box center [795, 405] width 7 height 7
click at [792, 315] on div "2" at bounding box center [785, 323] width 33 height 26
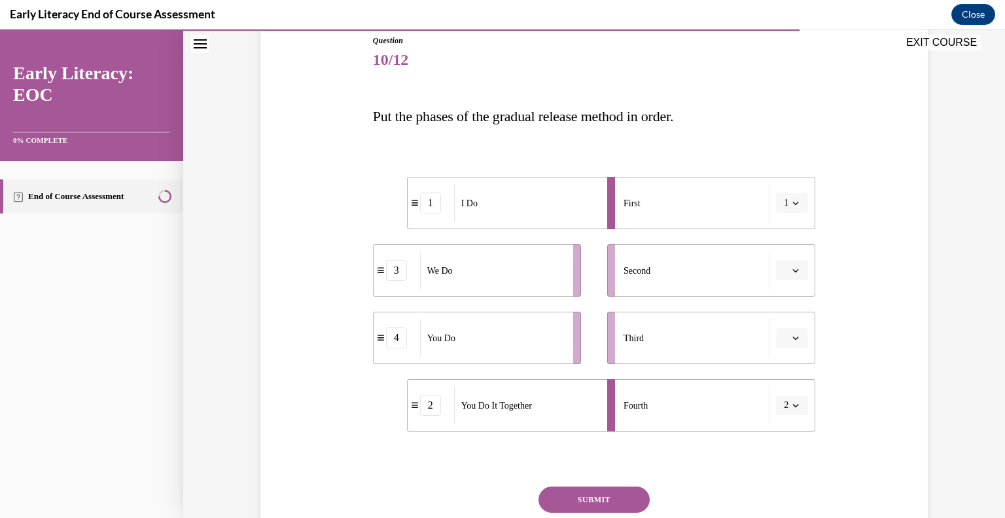
click at [785, 405] on button "2" at bounding box center [792, 405] width 32 height 20
click at [788, 345] on div "3" at bounding box center [783, 349] width 33 height 26
click at [793, 338] on icon "button" at bounding box center [795, 337] width 7 height 7
click at [783, 473] on span "4" at bounding box center [782, 471] width 5 height 10
click at [784, 408] on span "3" at bounding box center [786, 404] width 5 height 13
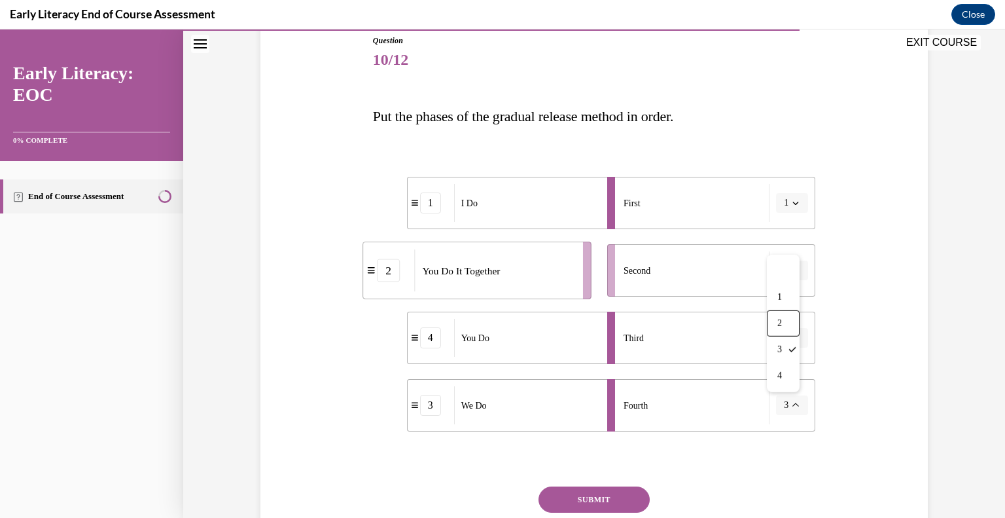
click at [838, 337] on div "Question 10/12 Put the phases of the gradual release method in order. 1 I Do 2 …" at bounding box center [594, 294] width 674 height 598
click at [794, 272] on span "button" at bounding box center [795, 270] width 9 height 9
click at [783, 375] on span "3" at bounding box center [782, 377] width 5 height 10
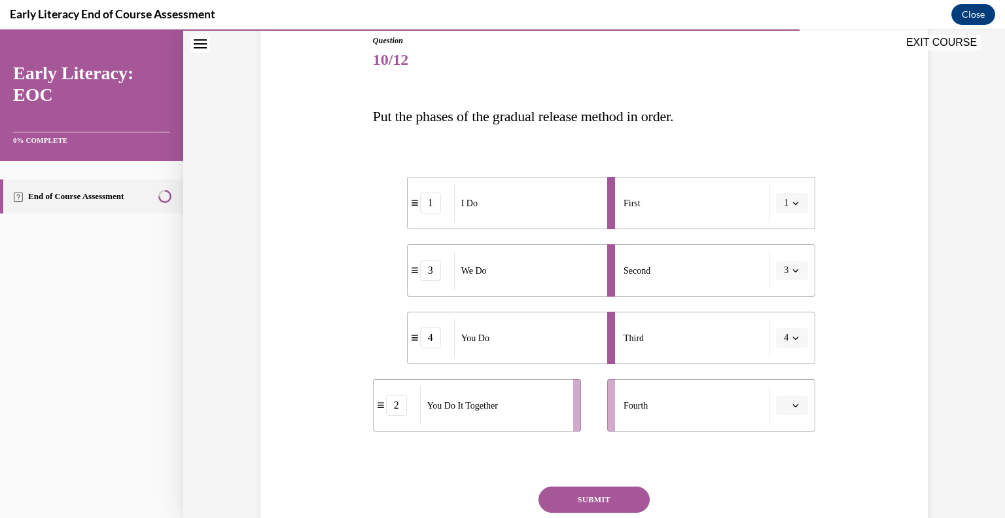
click at [780, 344] on button "4" at bounding box center [792, 338] width 32 height 20
click at [783, 411] on div "2" at bounding box center [783, 419] width 33 height 26
click at [785, 400] on button "button" at bounding box center [792, 405] width 32 height 20
click at [790, 362] on div "4" at bounding box center [785, 375] width 33 height 26
click at [607, 494] on button "SUBMIT" at bounding box center [593, 499] width 111 height 26
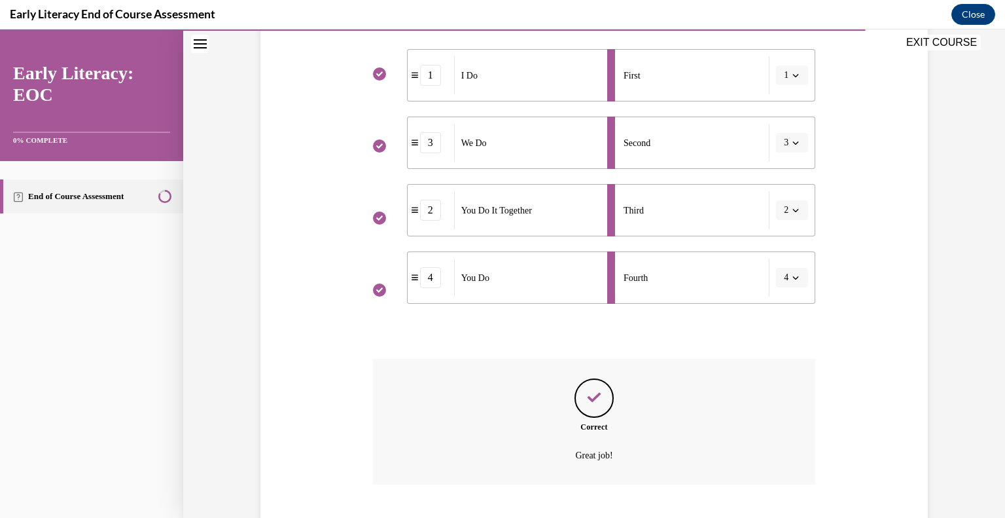
scroll to position [355, 0]
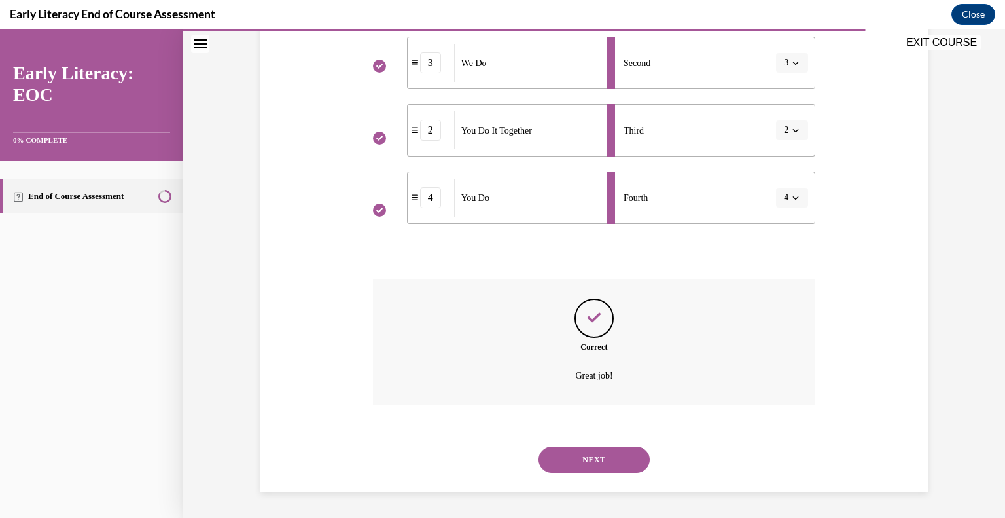
click at [569, 463] on button "NEXT" at bounding box center [593, 459] width 111 height 26
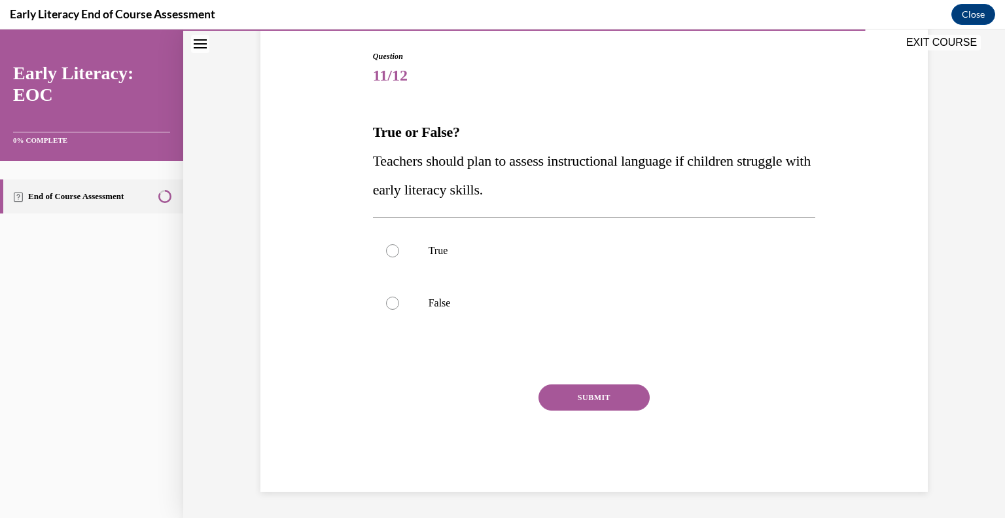
scroll to position [131, 0]
click at [393, 260] on div at bounding box center [594, 251] width 443 height 52
click at [585, 398] on button "SUBMIT" at bounding box center [593, 398] width 111 height 26
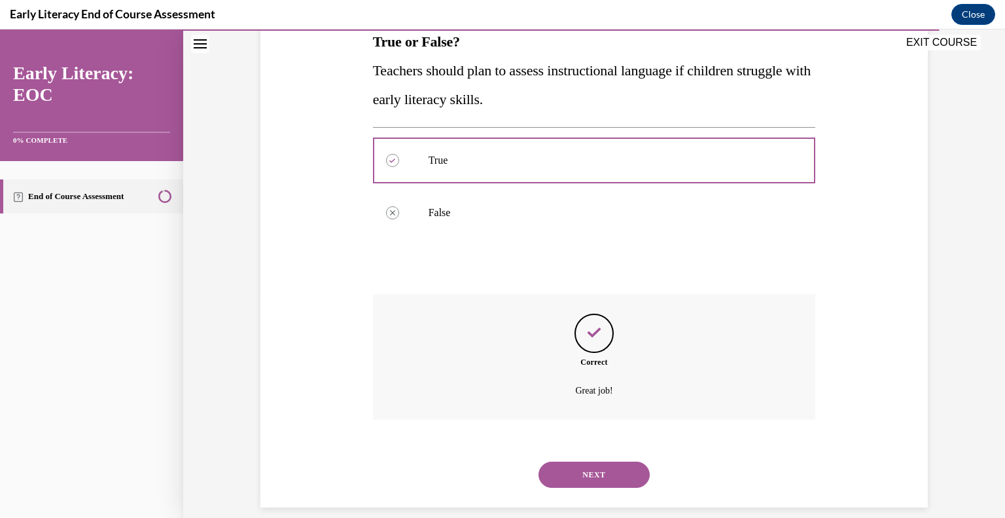
scroll to position [237, 0]
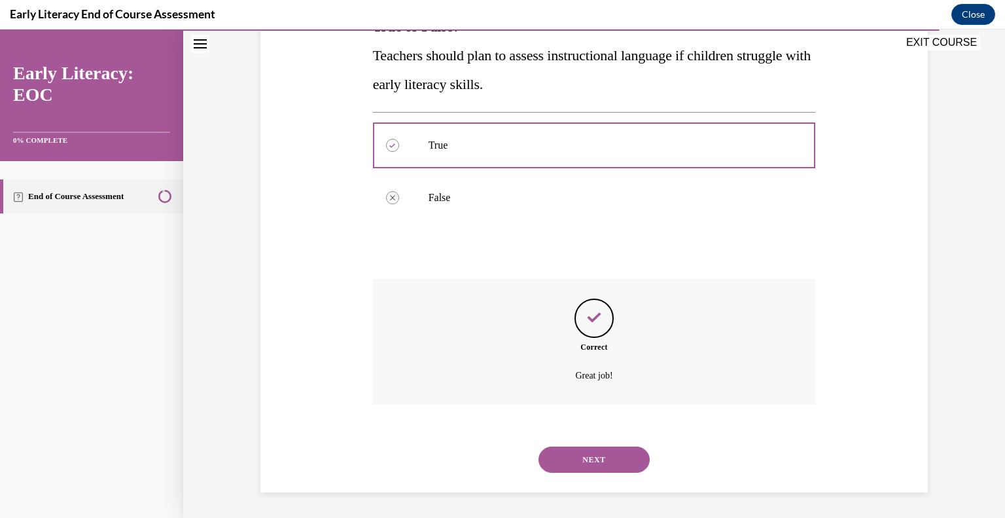
click at [597, 463] on button "NEXT" at bounding box center [593, 459] width 111 height 26
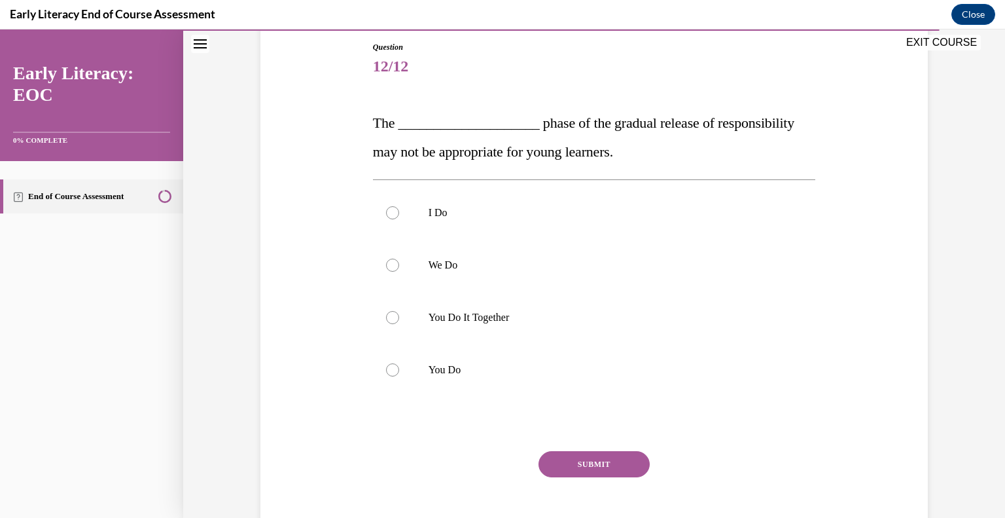
scroll to position [139, 0]
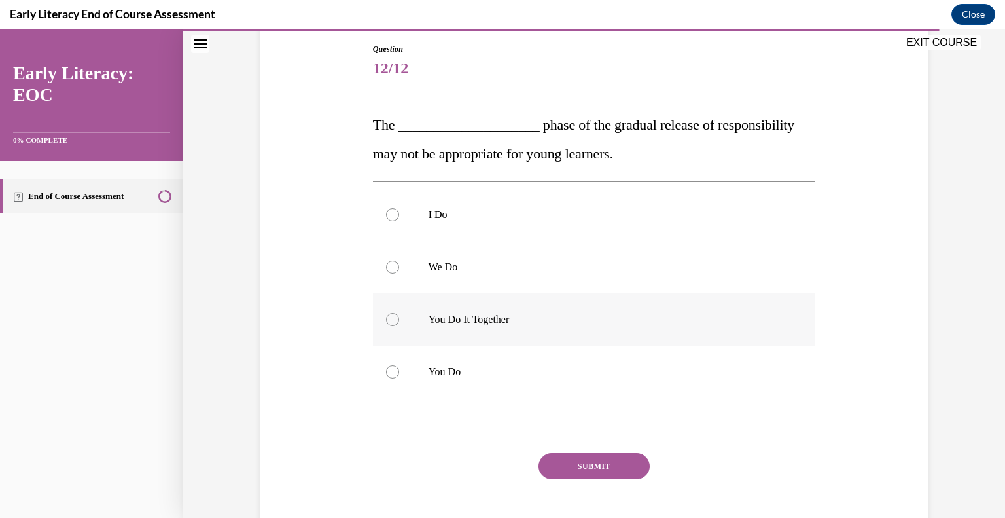
click at [450, 334] on div at bounding box center [594, 319] width 443 height 52
click at [590, 468] on button "SUBMIT" at bounding box center [593, 466] width 111 height 26
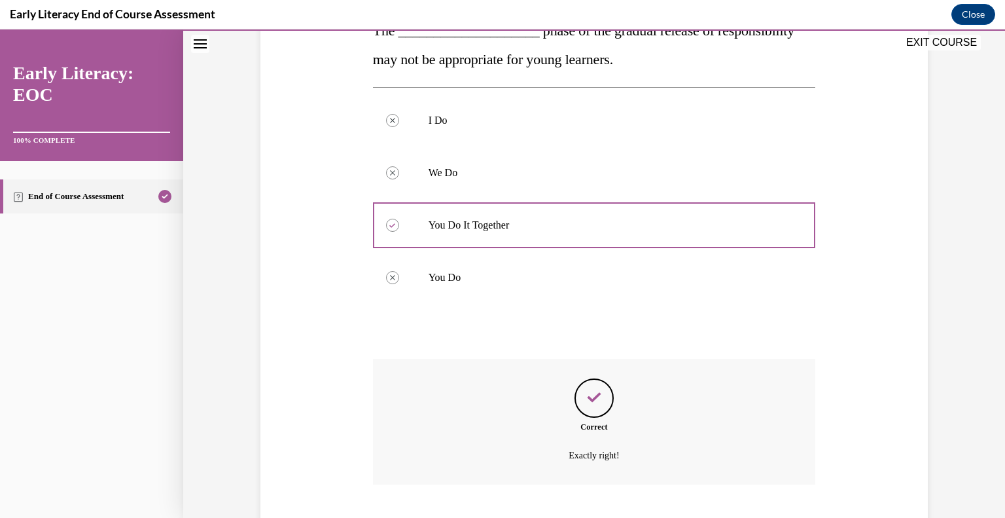
scroll to position [313, 0]
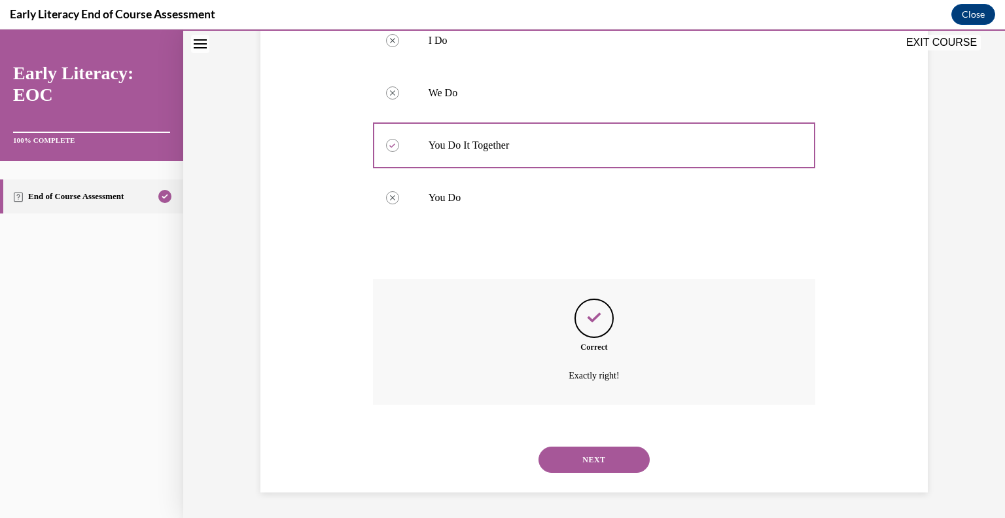
click at [590, 468] on button "NEXT" at bounding box center [593, 459] width 111 height 26
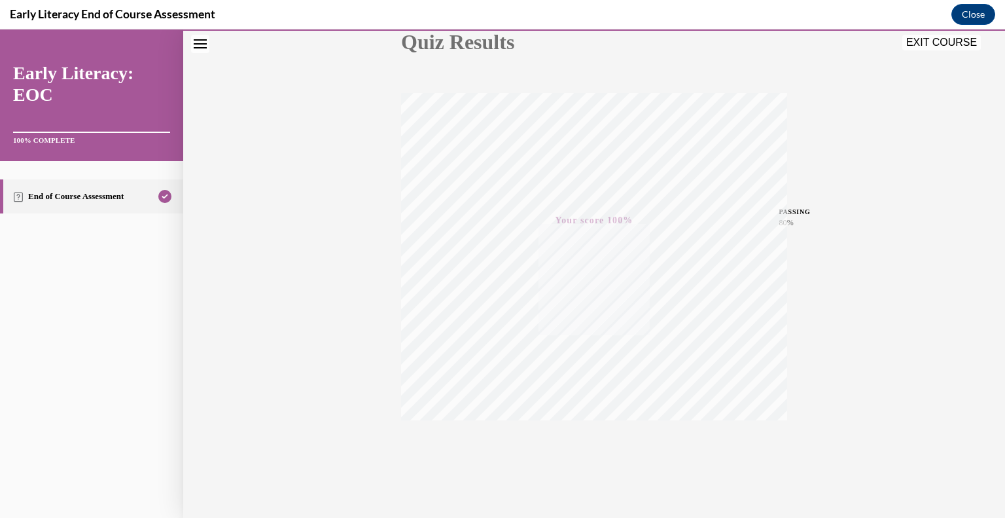
scroll to position [182, 0]
